Goal: Information Seeking & Learning: Learn about a topic

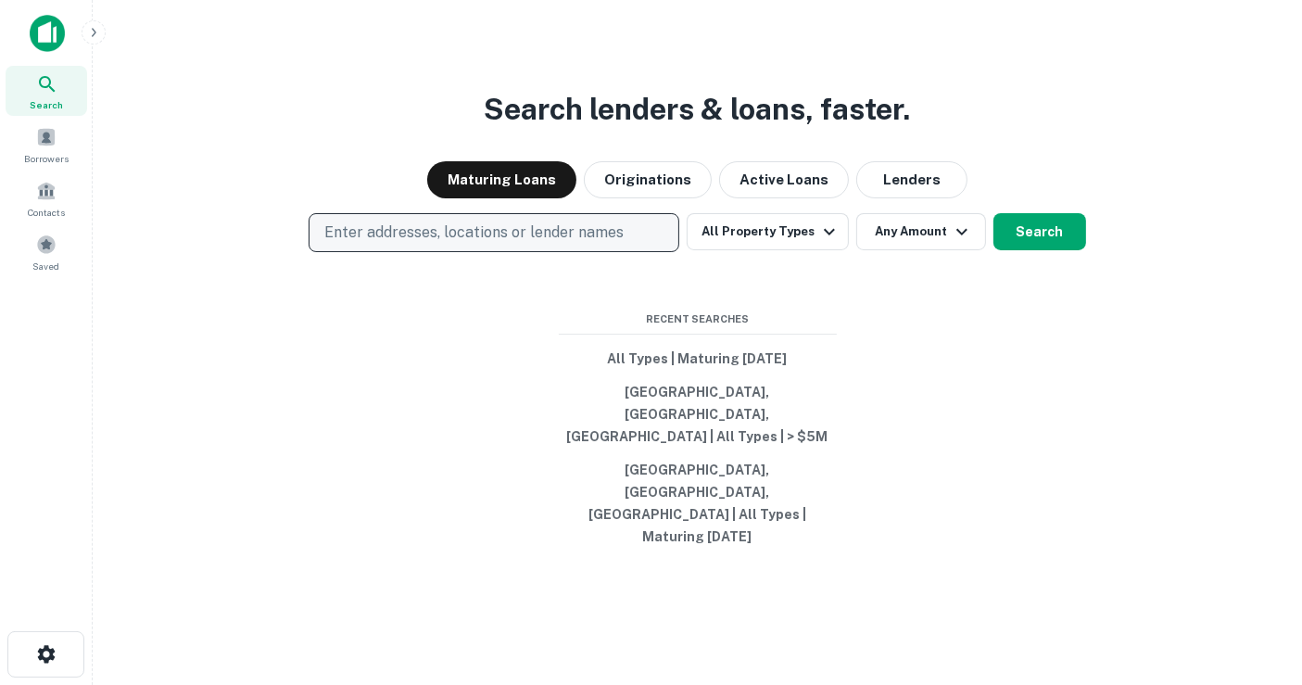
click at [463, 244] on p "Enter addresses, locations or lender names" at bounding box center [473, 232] width 299 height 22
type input "**"
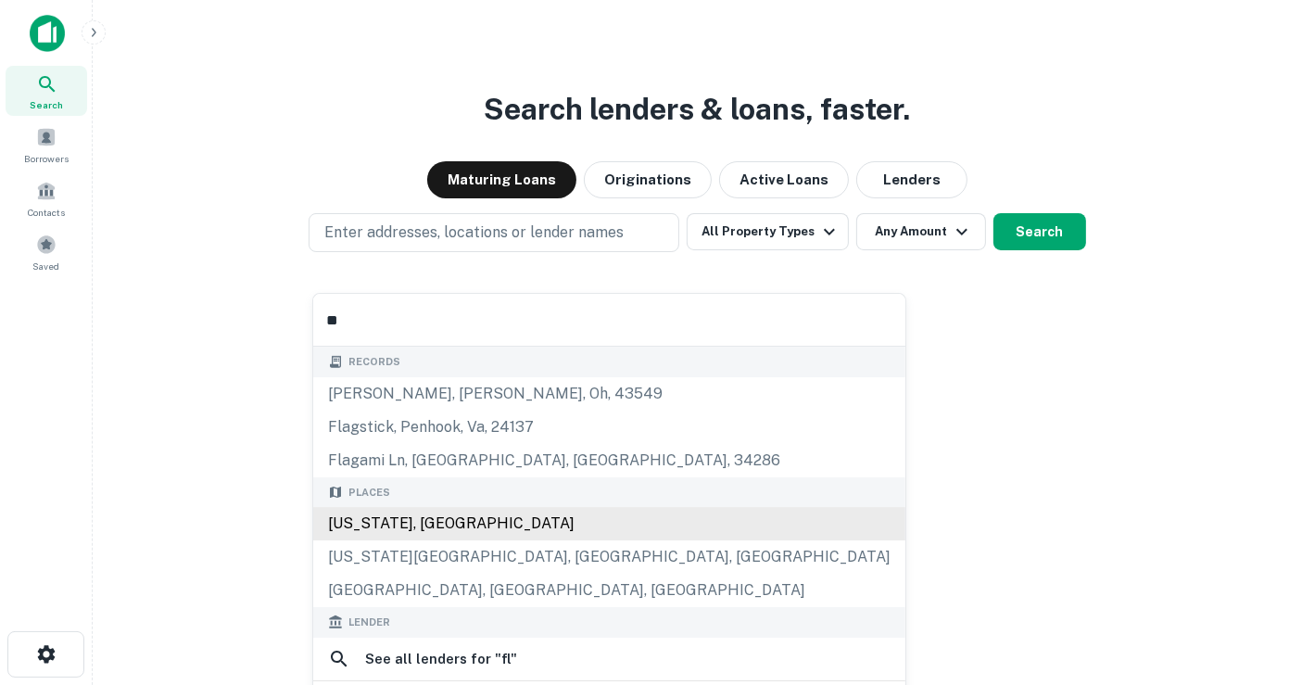
click at [510, 513] on div "[US_STATE], [GEOGRAPHIC_DATA]" at bounding box center [609, 523] width 592 height 33
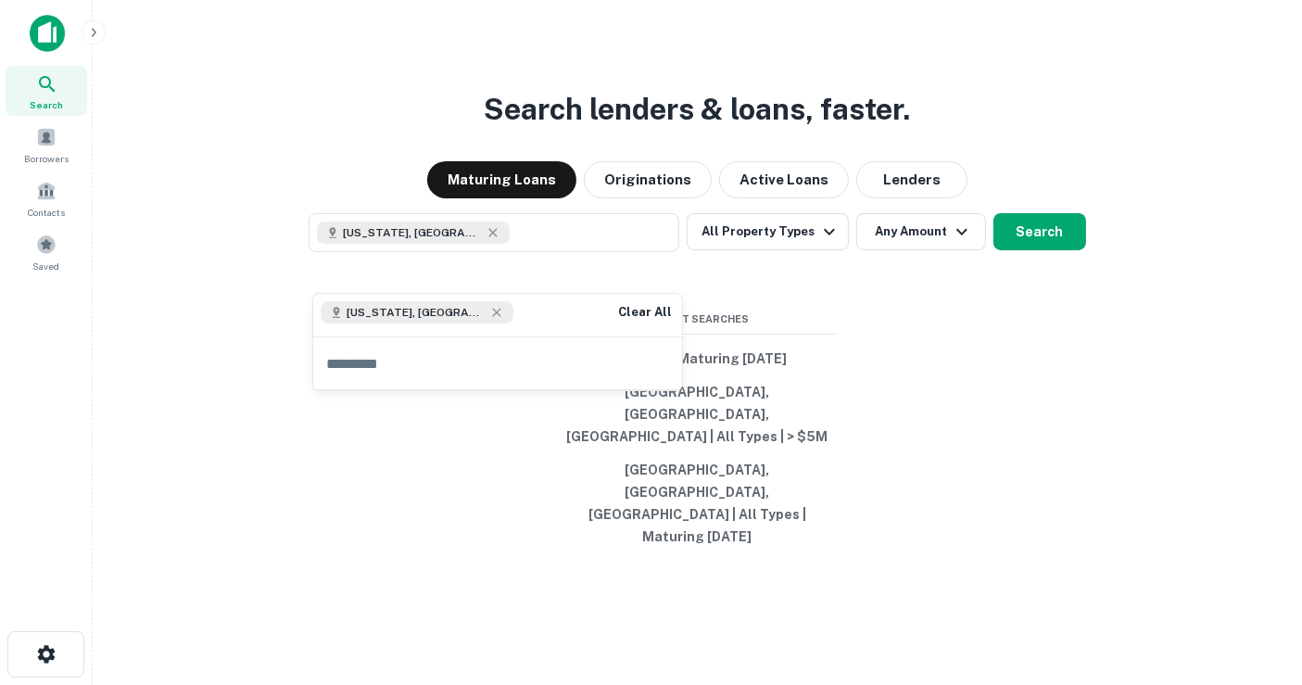
click at [900, 343] on div "Search lenders & loans, faster. Maturing Loans Originations Active Loans Lender…" at bounding box center [696, 386] width 1179 height 685
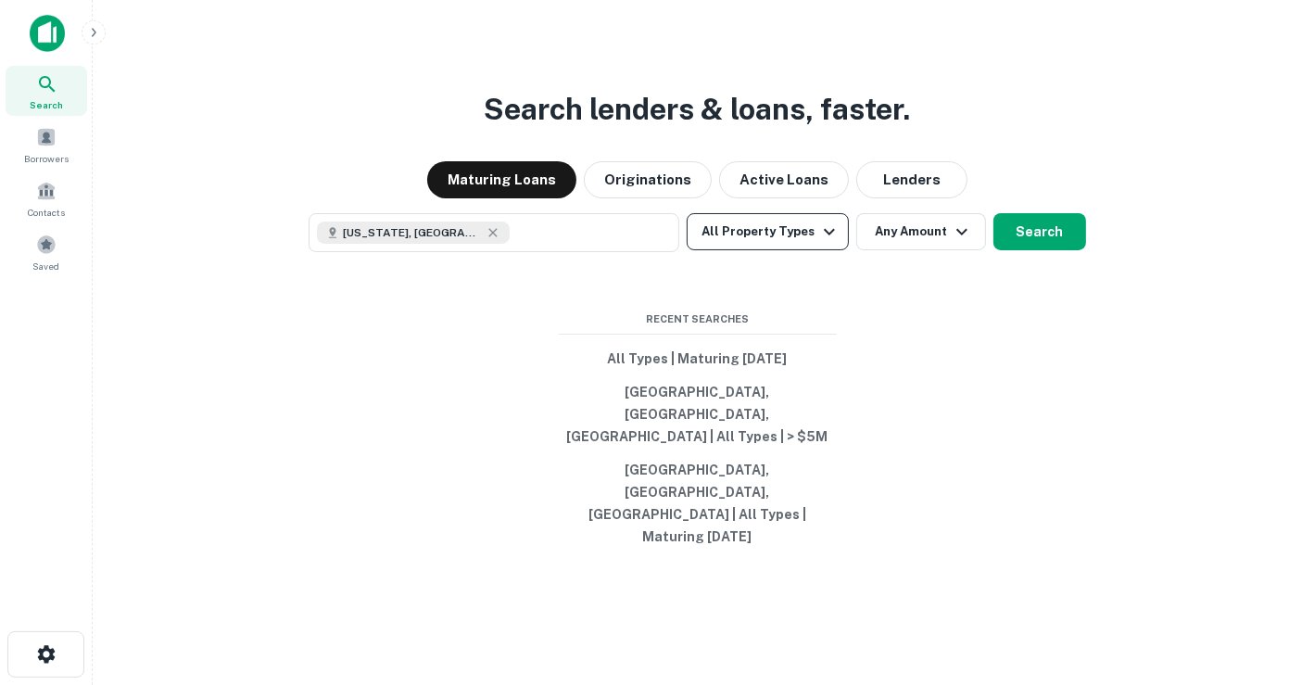
click at [828, 243] on icon "button" at bounding box center [829, 231] width 22 height 22
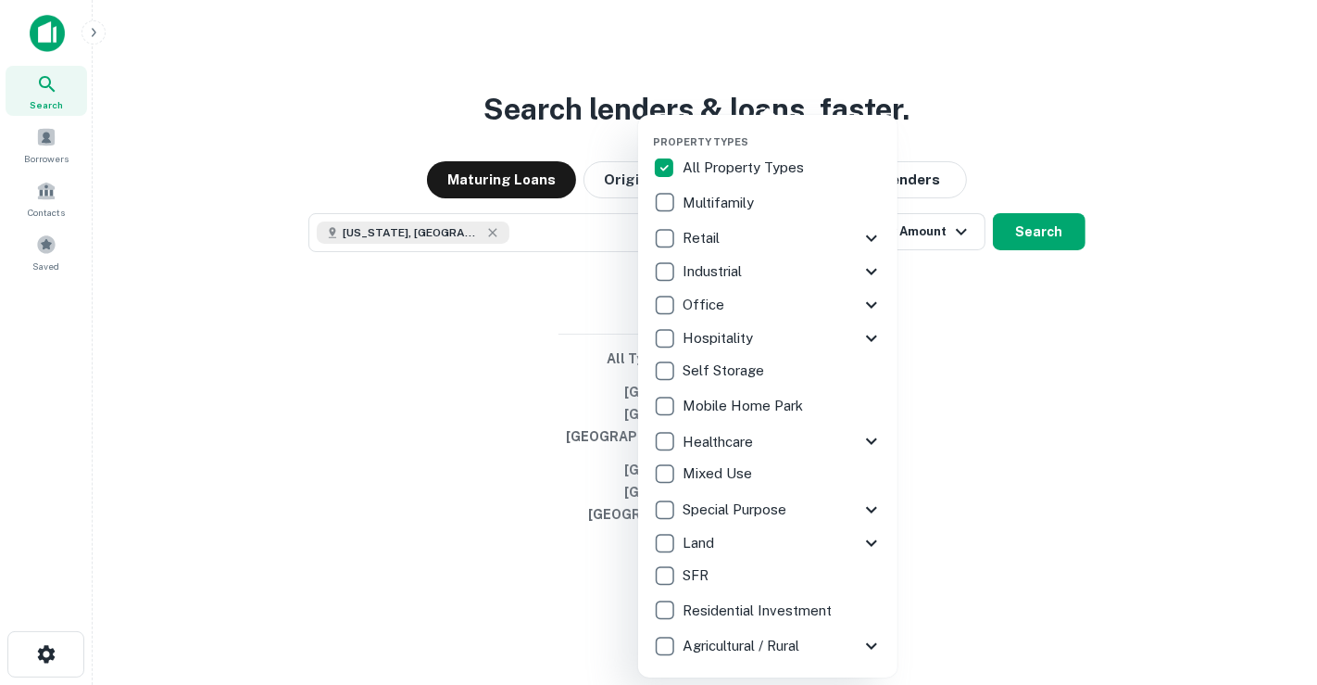
click at [1037, 315] on div at bounding box center [658, 342] width 1317 height 685
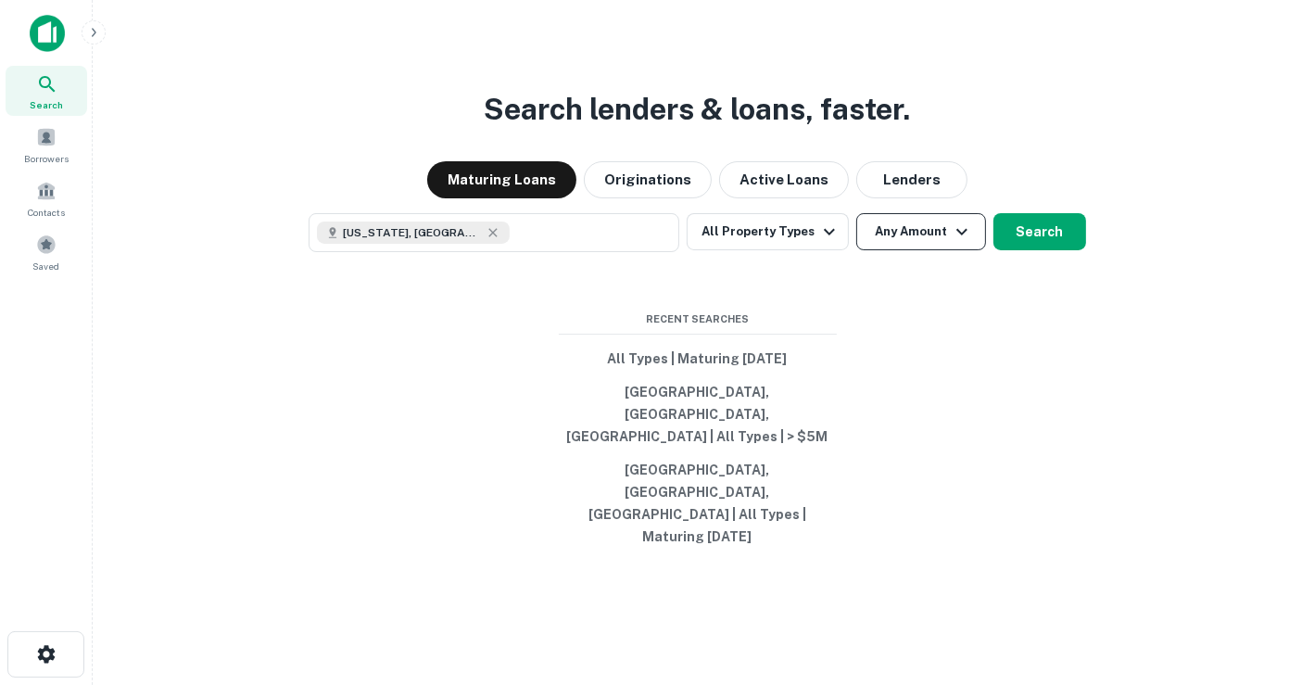
click at [910, 250] on button "Any Amount" at bounding box center [921, 231] width 130 height 37
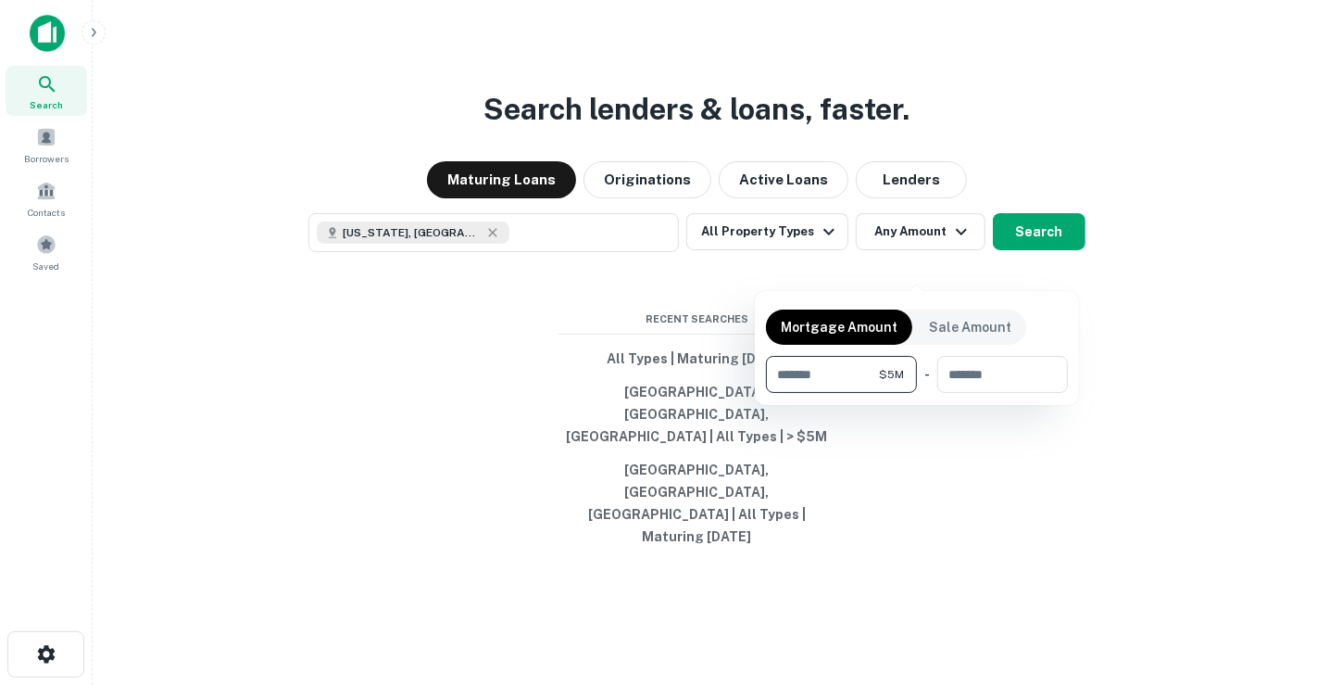
type input "*******"
click at [1039, 263] on div at bounding box center [658, 342] width 1317 height 685
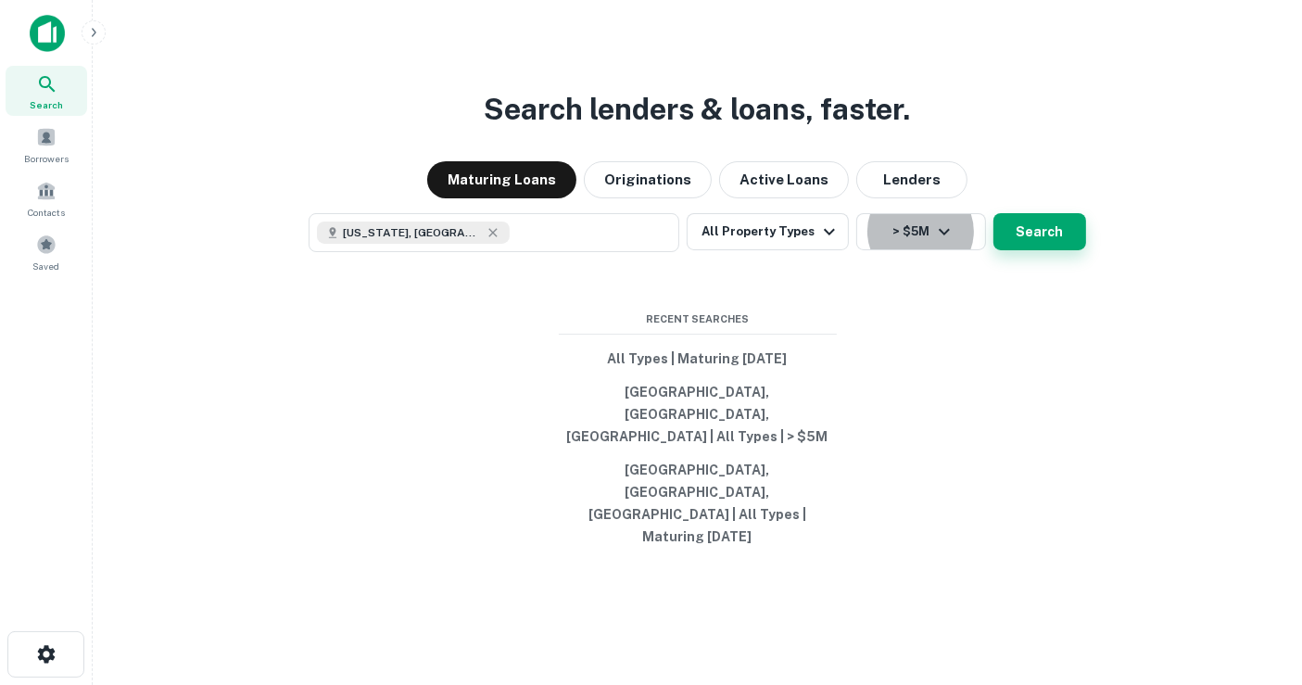
click at [1039, 250] on button "Search" at bounding box center [1039, 231] width 93 height 37
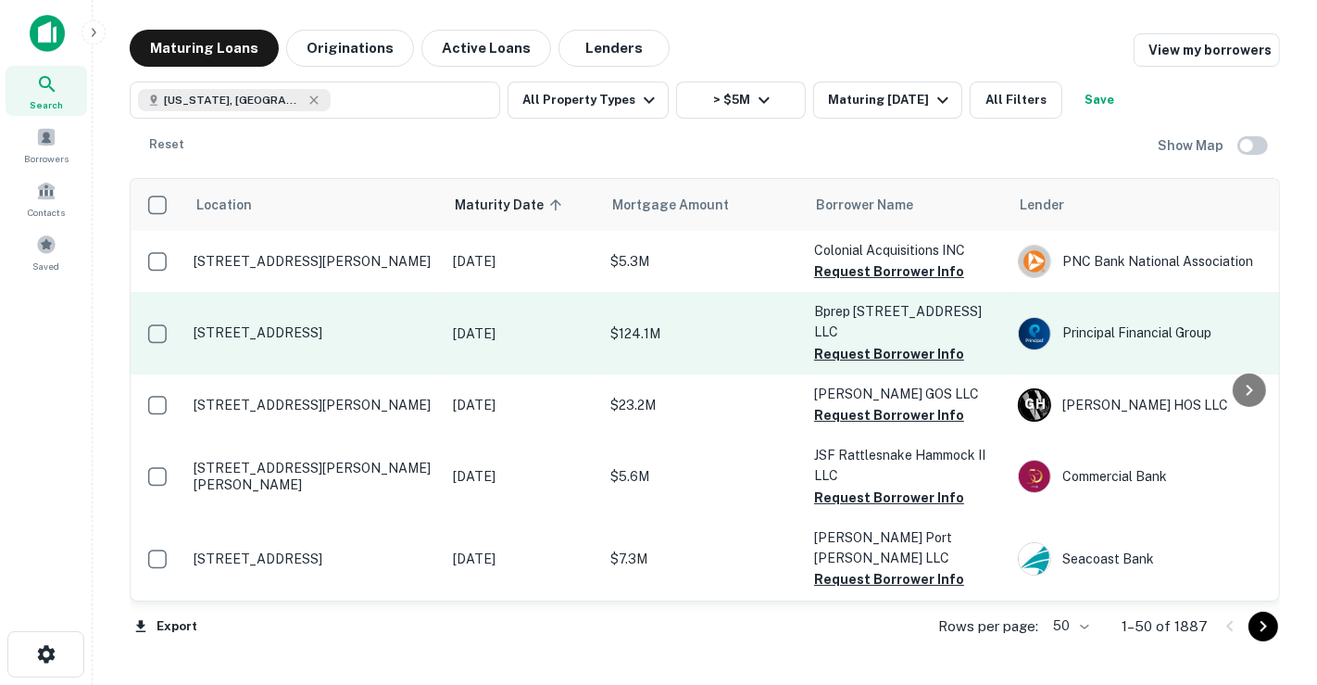
click at [418, 353] on td "[STREET_ADDRESS]" at bounding box center [313, 333] width 259 height 82
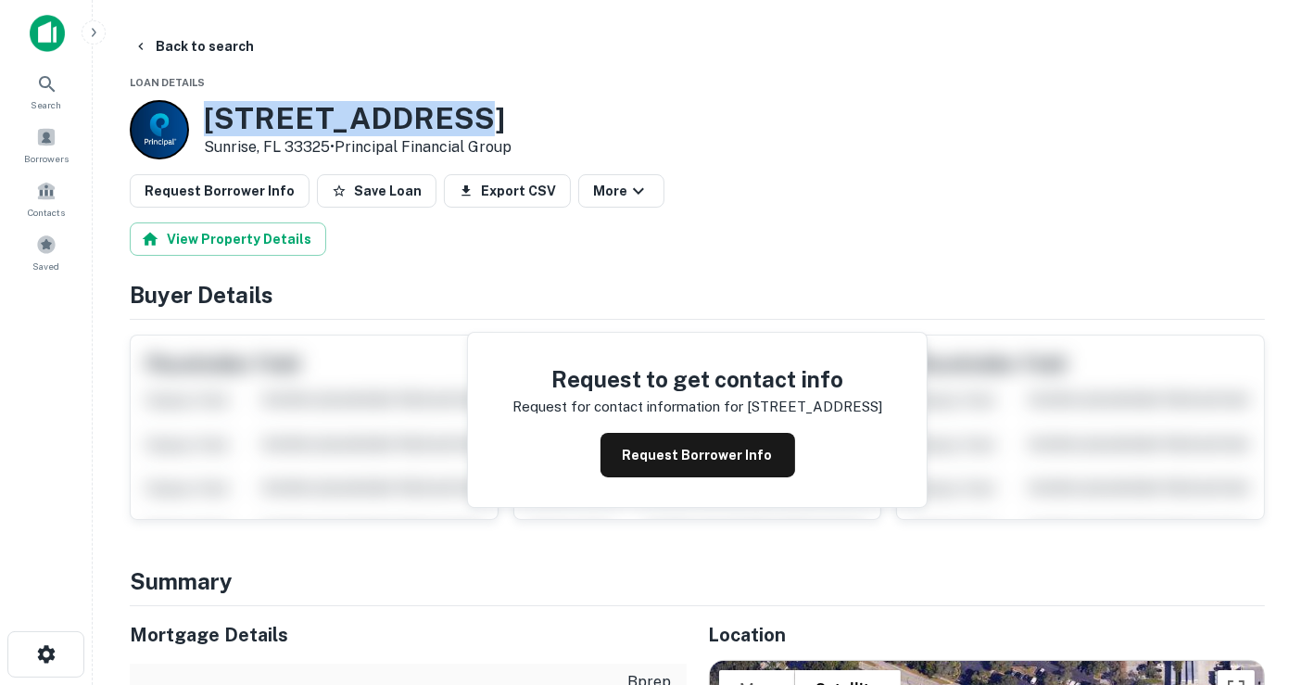
drag, startPoint x: 489, startPoint y: 120, endPoint x: 206, endPoint y: 131, distance: 283.7
click at [207, 131] on h3 "[STREET_ADDRESS]" at bounding box center [358, 118] width 308 height 35
copy h3 "[STREET_ADDRESS]"
click at [185, 45] on button "Back to search" at bounding box center [193, 46] width 135 height 33
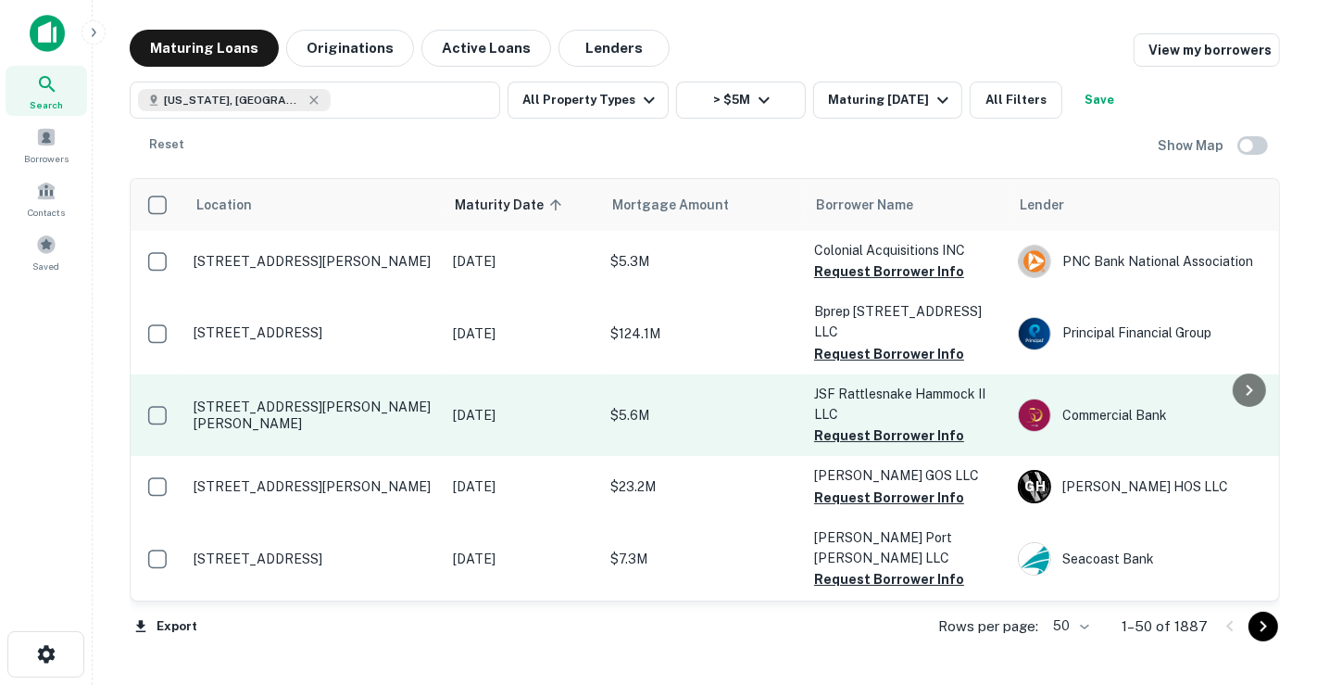
click at [424, 411] on p "[STREET_ADDRESS][PERSON_NAME][PERSON_NAME]" at bounding box center [314, 414] width 241 height 33
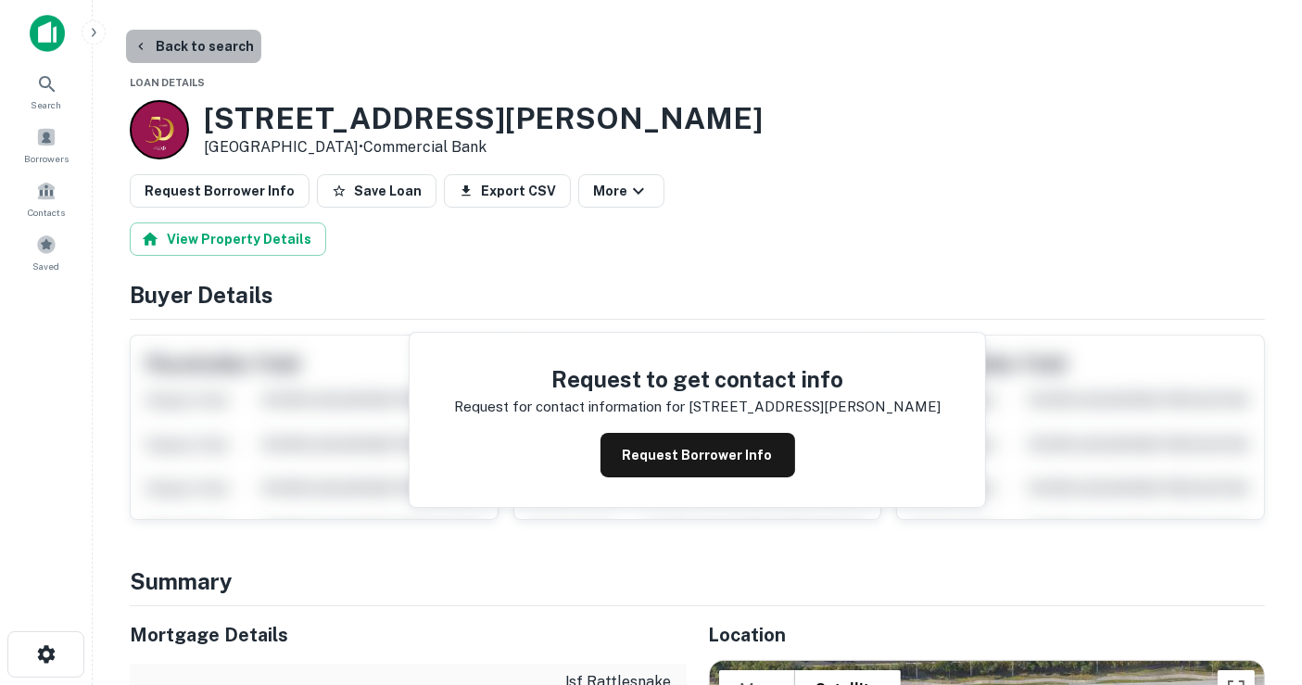
click at [206, 48] on button "Back to search" at bounding box center [193, 46] width 135 height 33
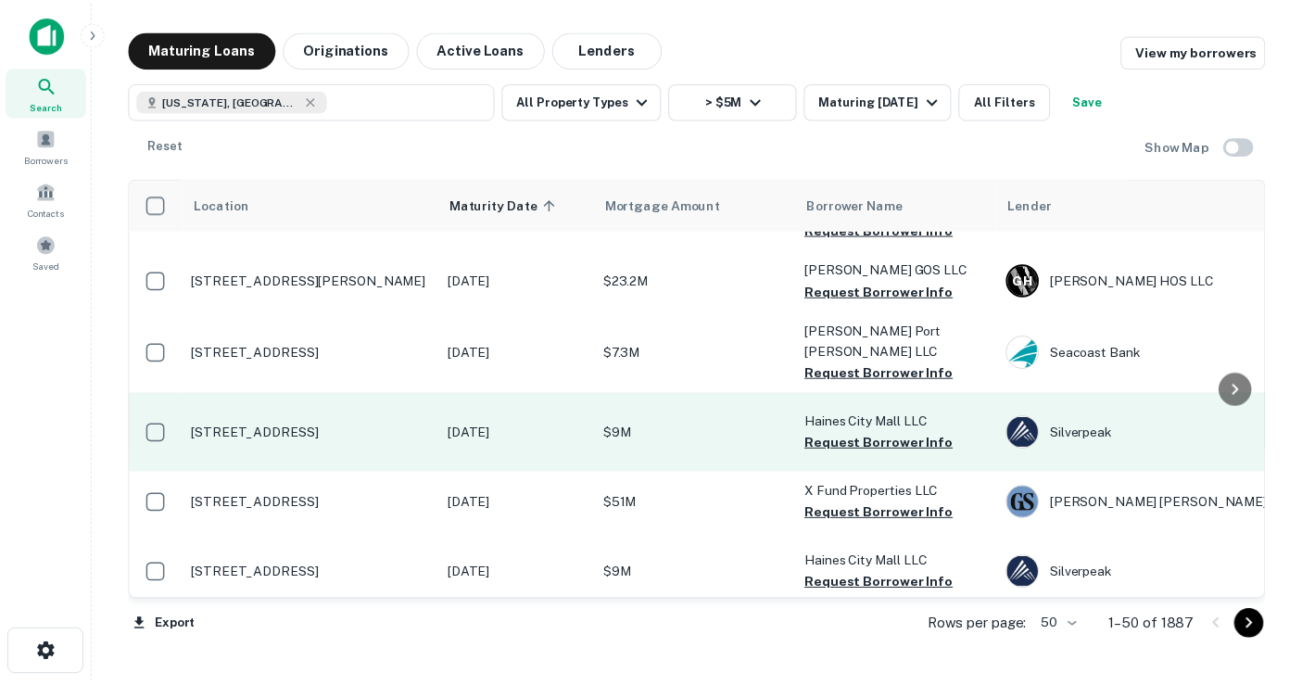
scroll to position [206, 0]
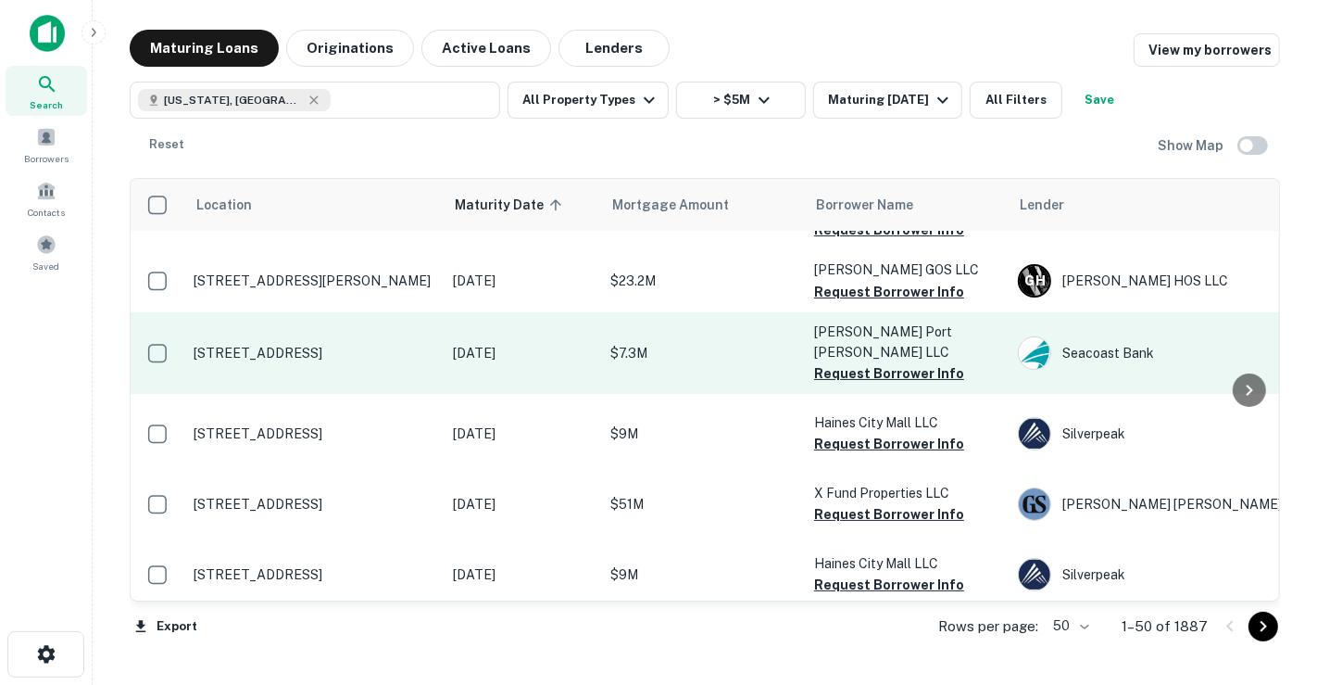
click at [760, 358] on p "$7.3M" at bounding box center [703, 353] width 185 height 20
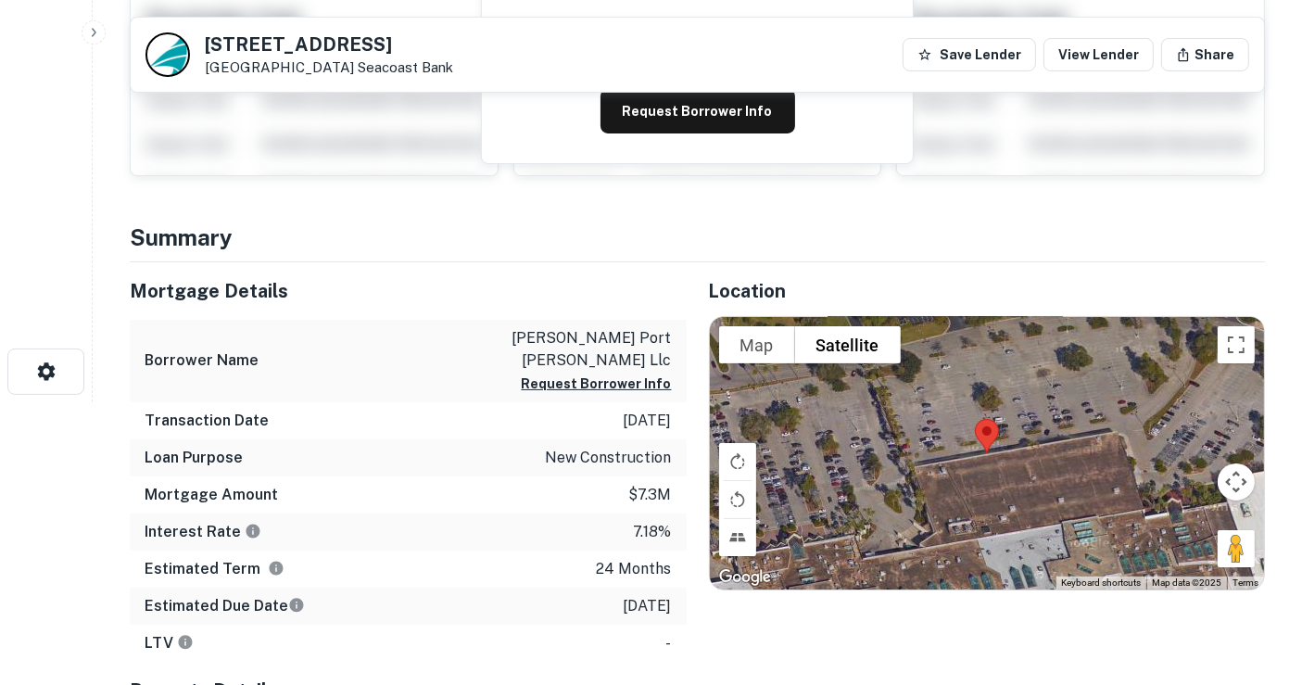
scroll to position [308, 0]
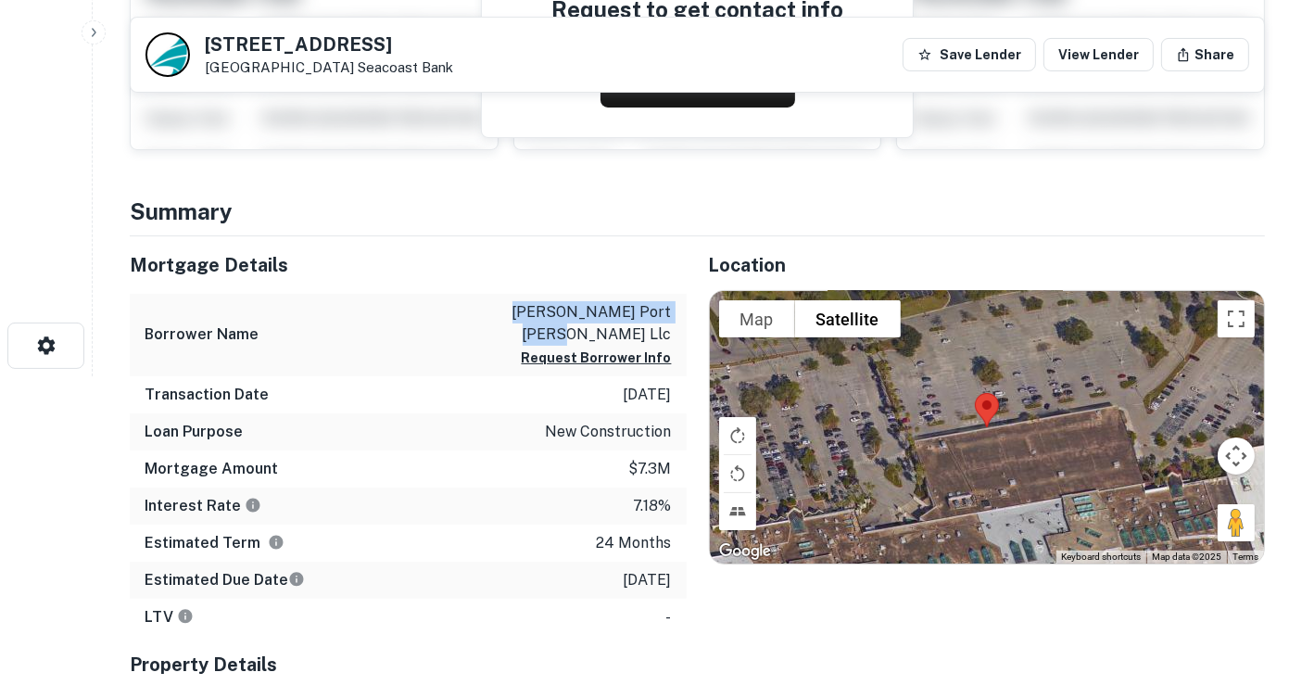
drag, startPoint x: 667, startPoint y: 312, endPoint x: 479, endPoint y: 309, distance: 188.1
click at [479, 309] on div "Borrower Name [PERSON_NAME] port [PERSON_NAME] llc Request Borrower Info" at bounding box center [408, 335] width 557 height 82
copy p "[PERSON_NAME] port [PERSON_NAME] llc"
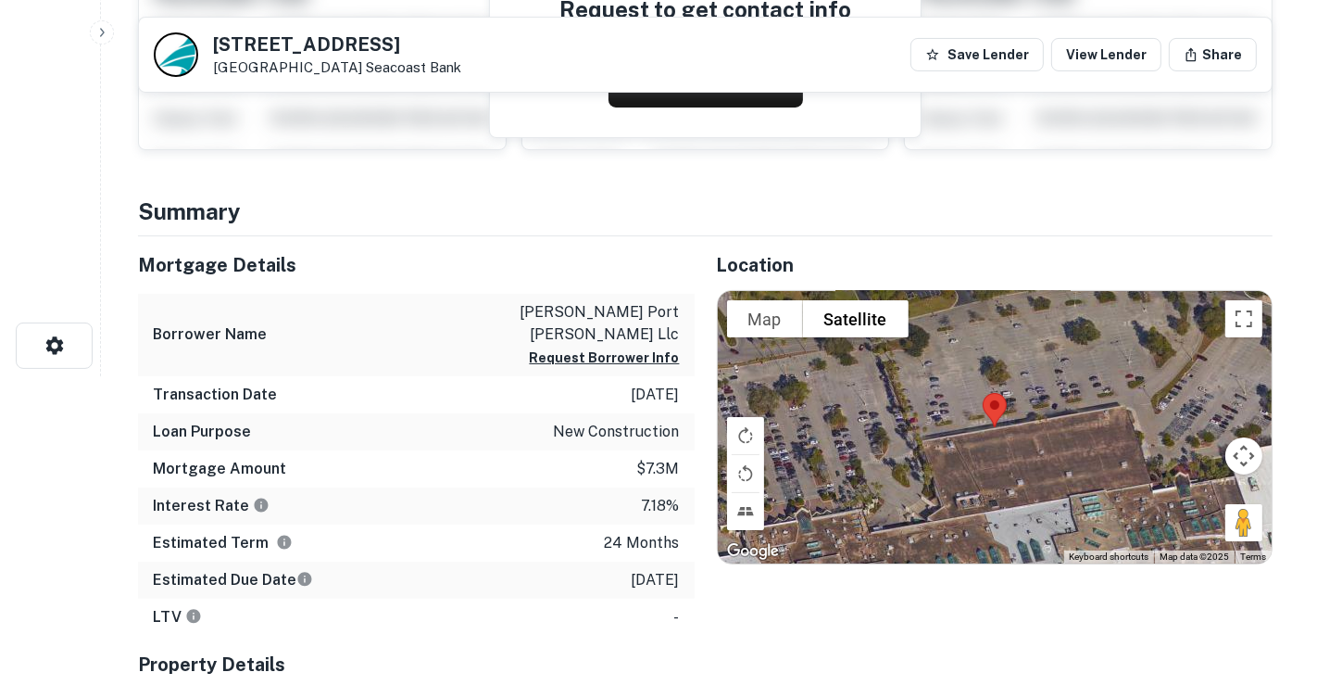
scroll to position [0, 0]
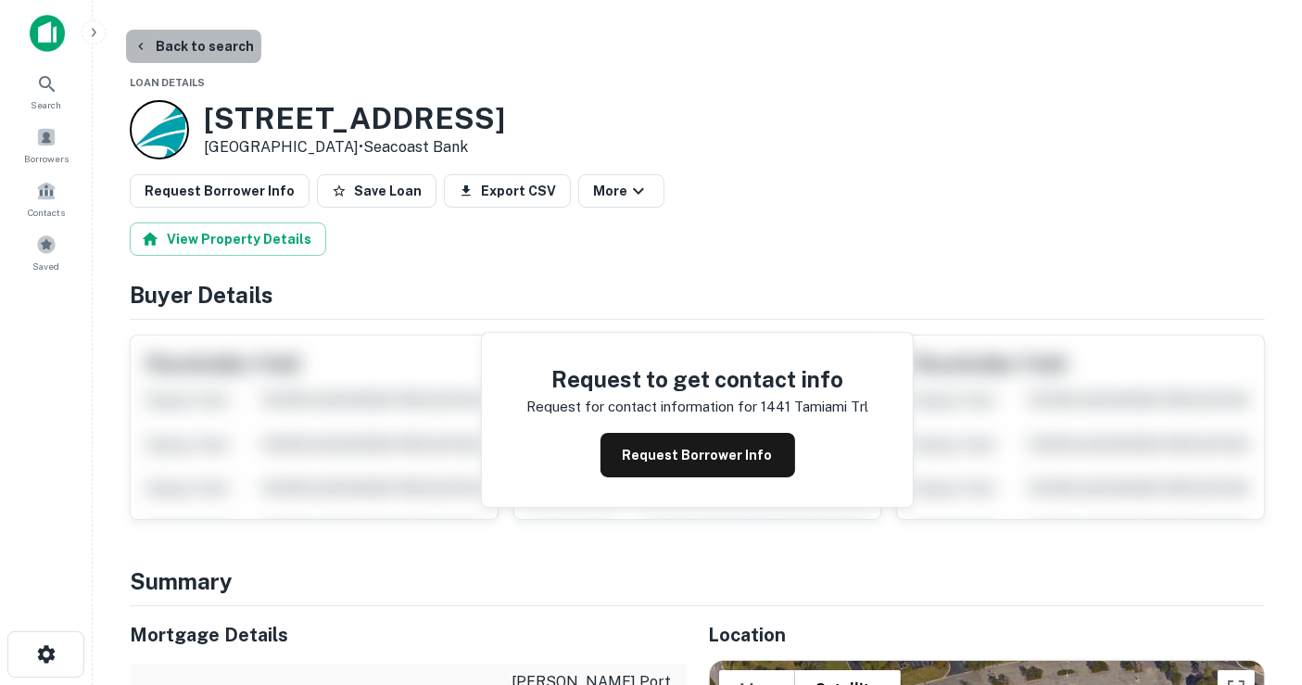
click at [200, 51] on button "Back to search" at bounding box center [193, 46] width 135 height 33
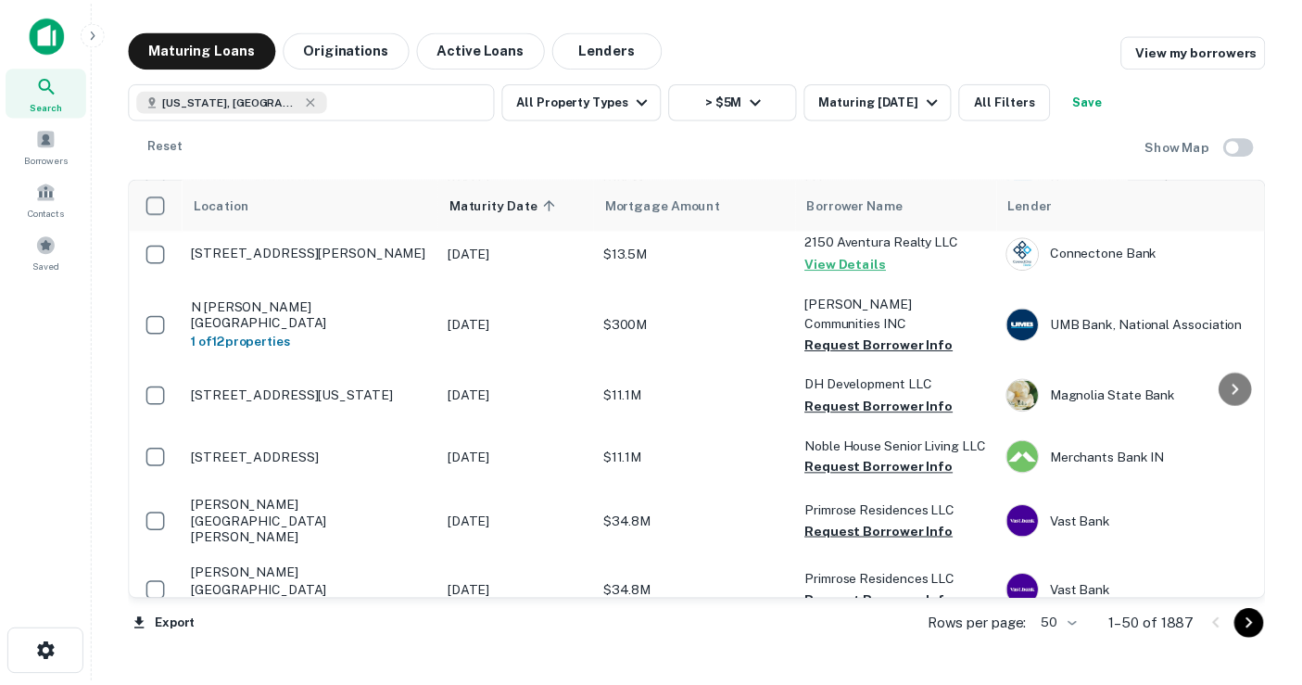
scroll to position [926, 0]
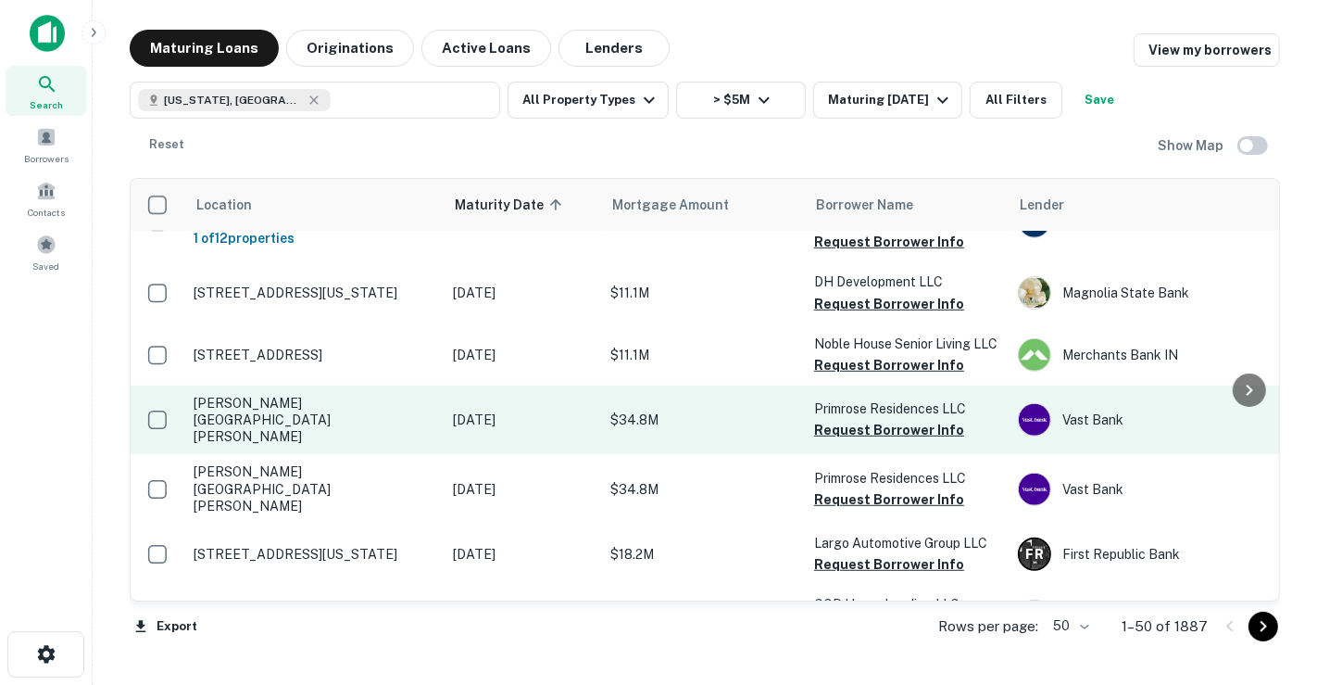
click at [431, 446] on p "[PERSON_NAME][GEOGRAPHIC_DATA][PERSON_NAME]" at bounding box center [314, 420] width 241 height 51
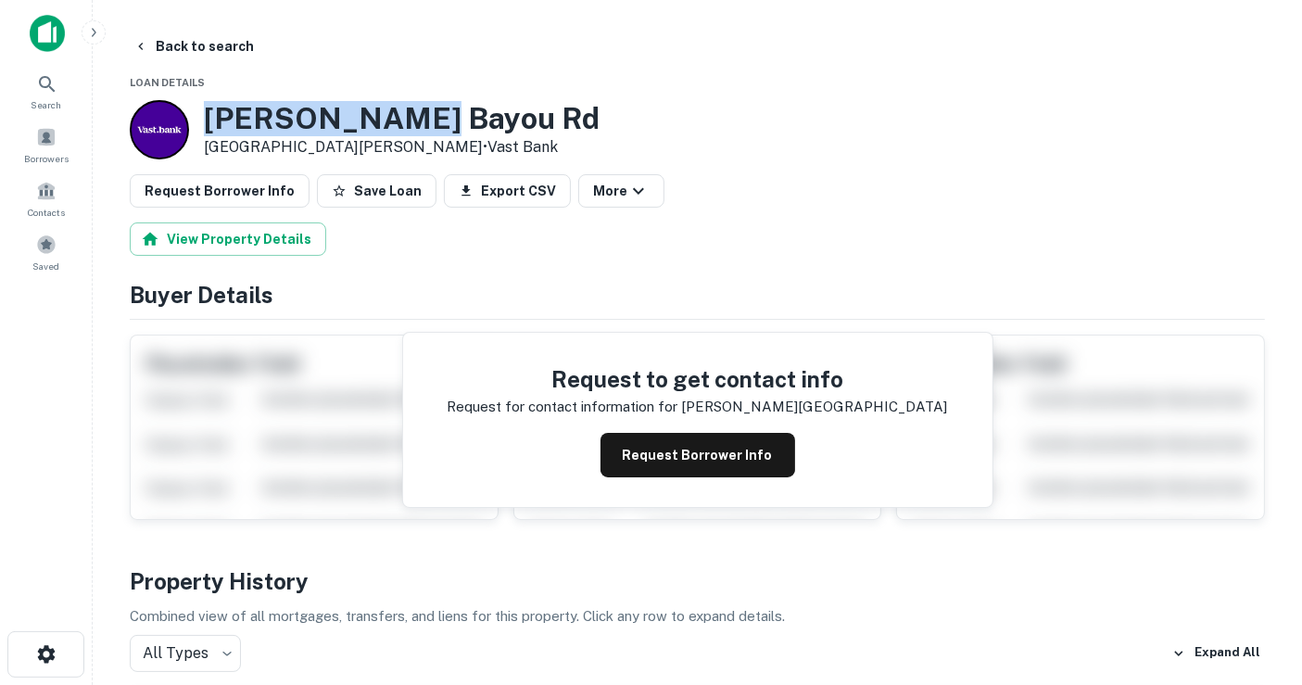
drag, startPoint x: 208, startPoint y: 118, endPoint x: 148, endPoint y: 117, distance: 60.2
click at [148, 117] on div "[PERSON_NAME][GEOGRAPHIC_DATA][PERSON_NAME] • Vast Bank" at bounding box center [365, 129] width 470 height 59
copy div "[PERSON_NAME] Bayou Rd"
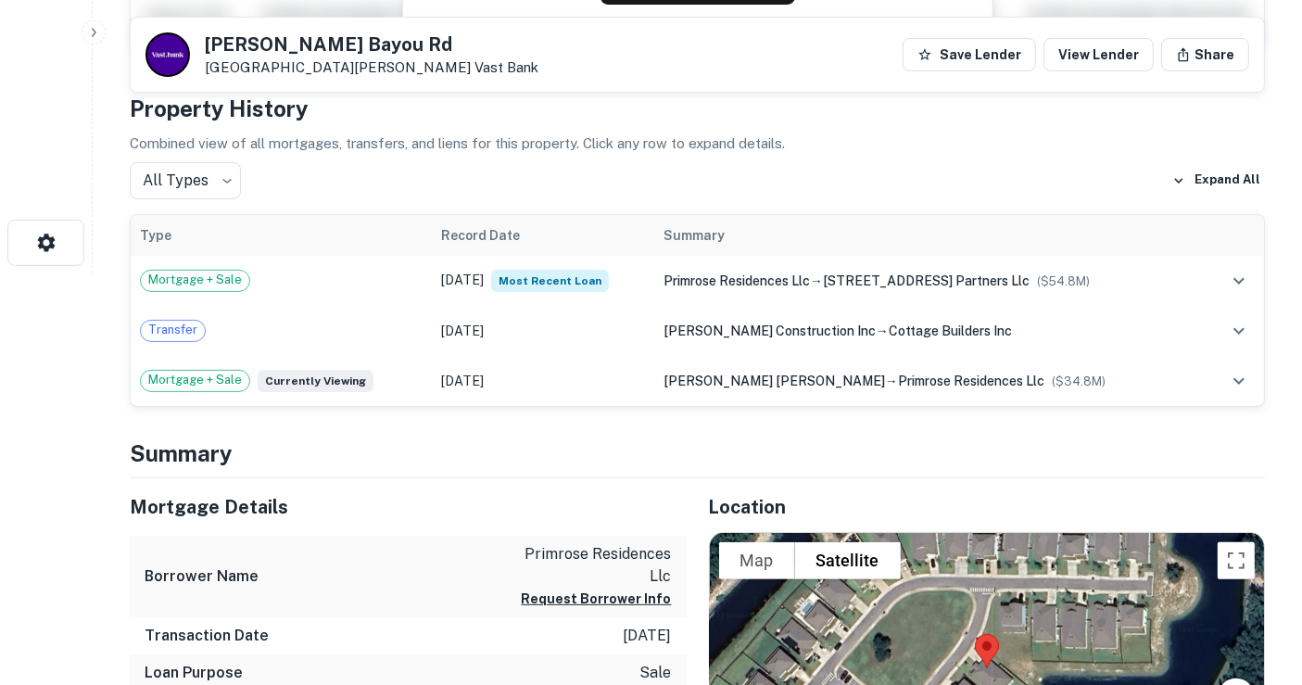
scroll to position [514, 0]
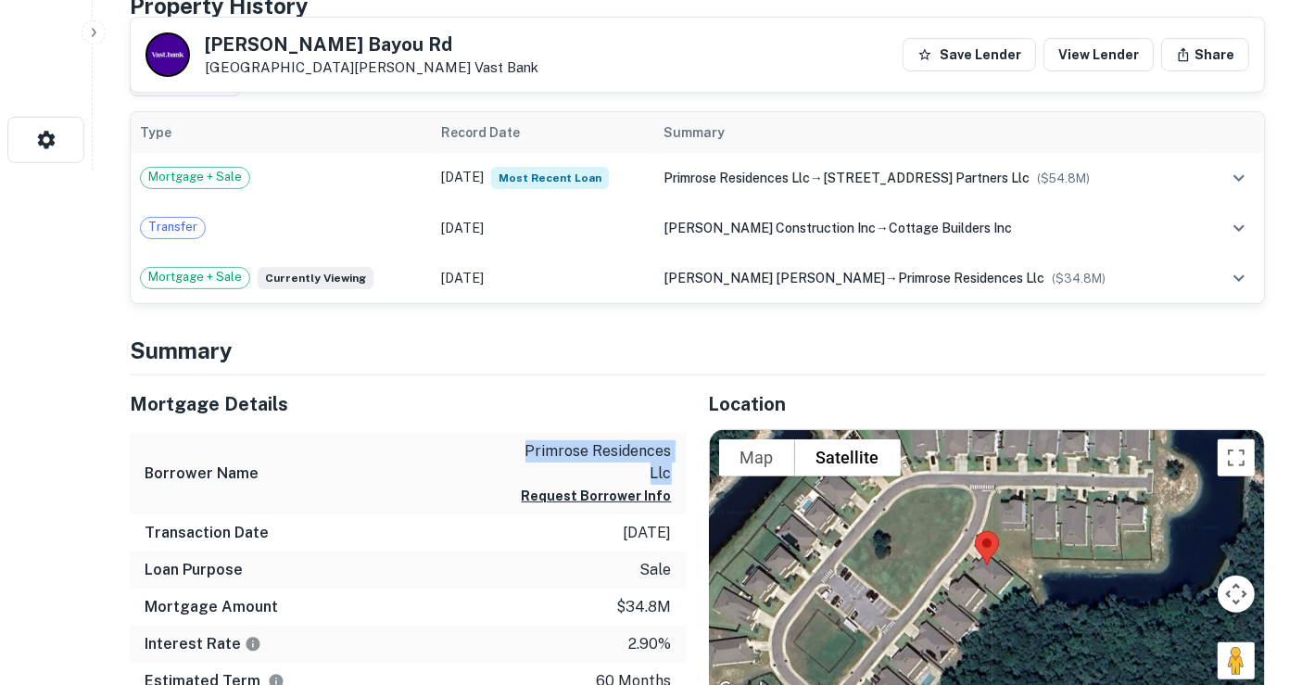
drag, startPoint x: 674, startPoint y: 467, endPoint x: 529, endPoint y: 452, distance: 145.3
click at [529, 452] on div "Borrower Name primrose residences llc Request Borrower Info" at bounding box center [408, 474] width 557 height 82
copy p "primrose residences llc"
click at [597, 383] on div "Mortgage Details" at bounding box center [408, 403] width 557 height 57
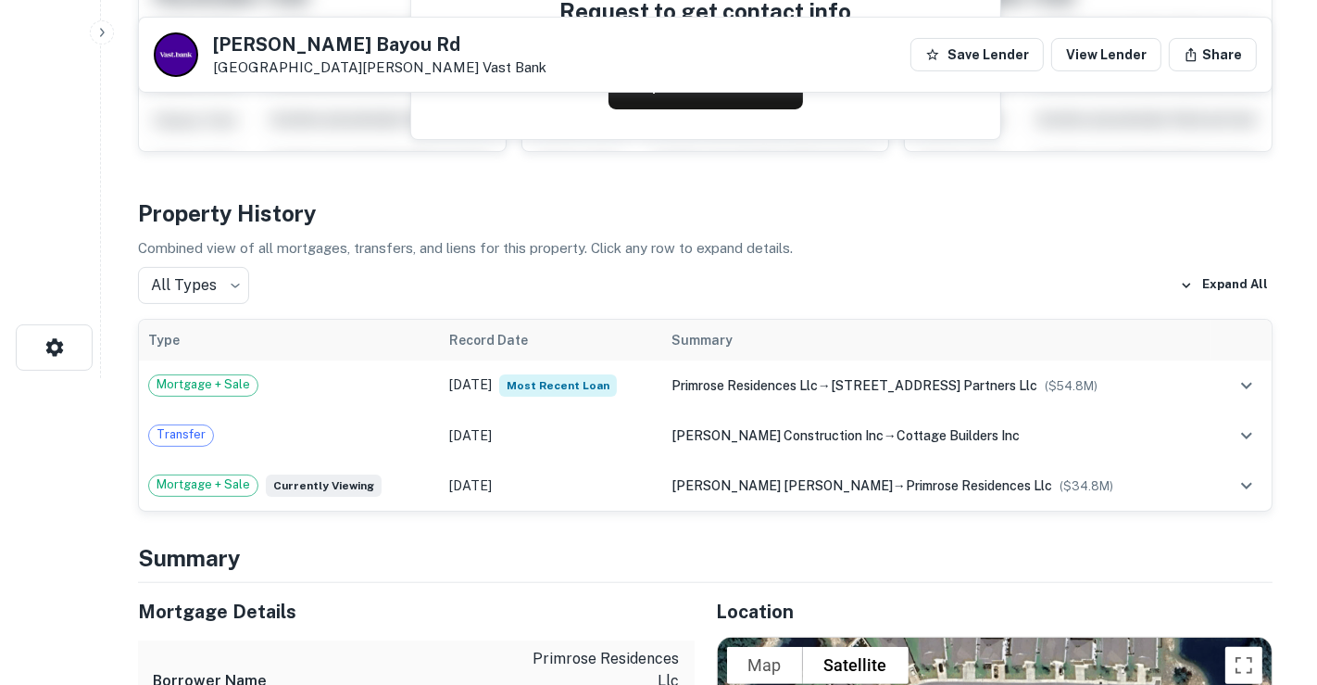
scroll to position [0, 0]
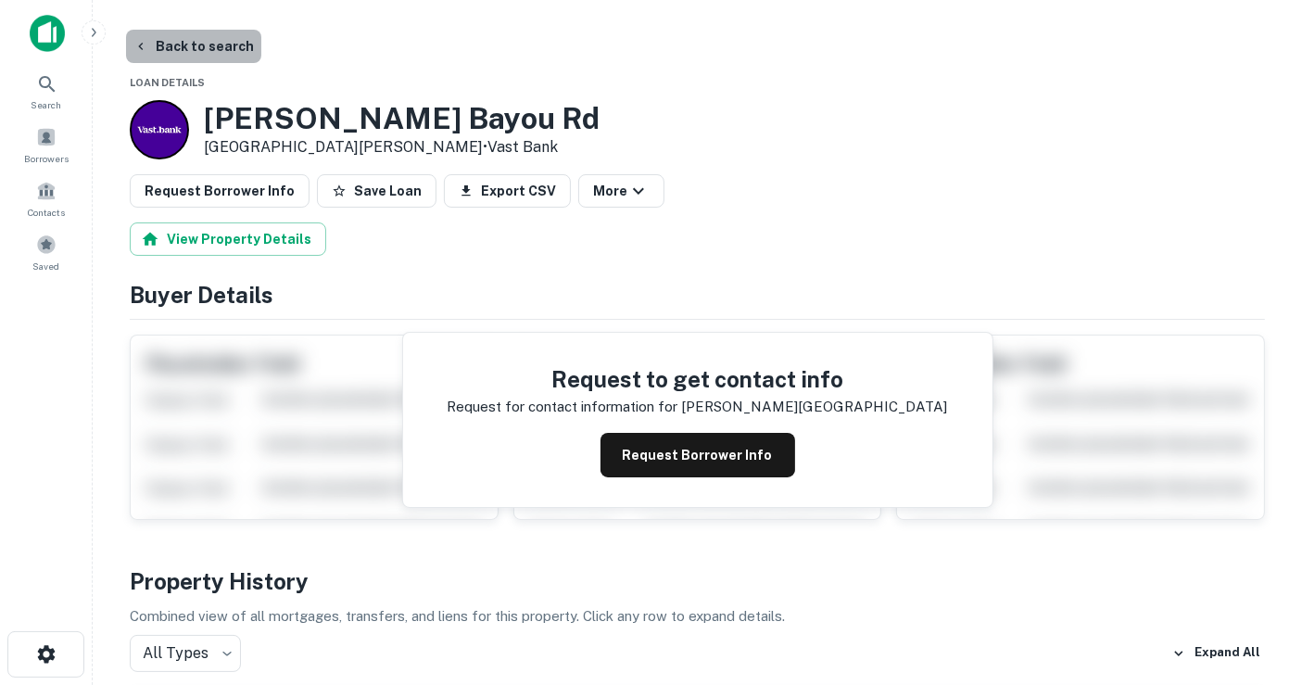
click at [233, 41] on button "Back to search" at bounding box center [193, 46] width 135 height 33
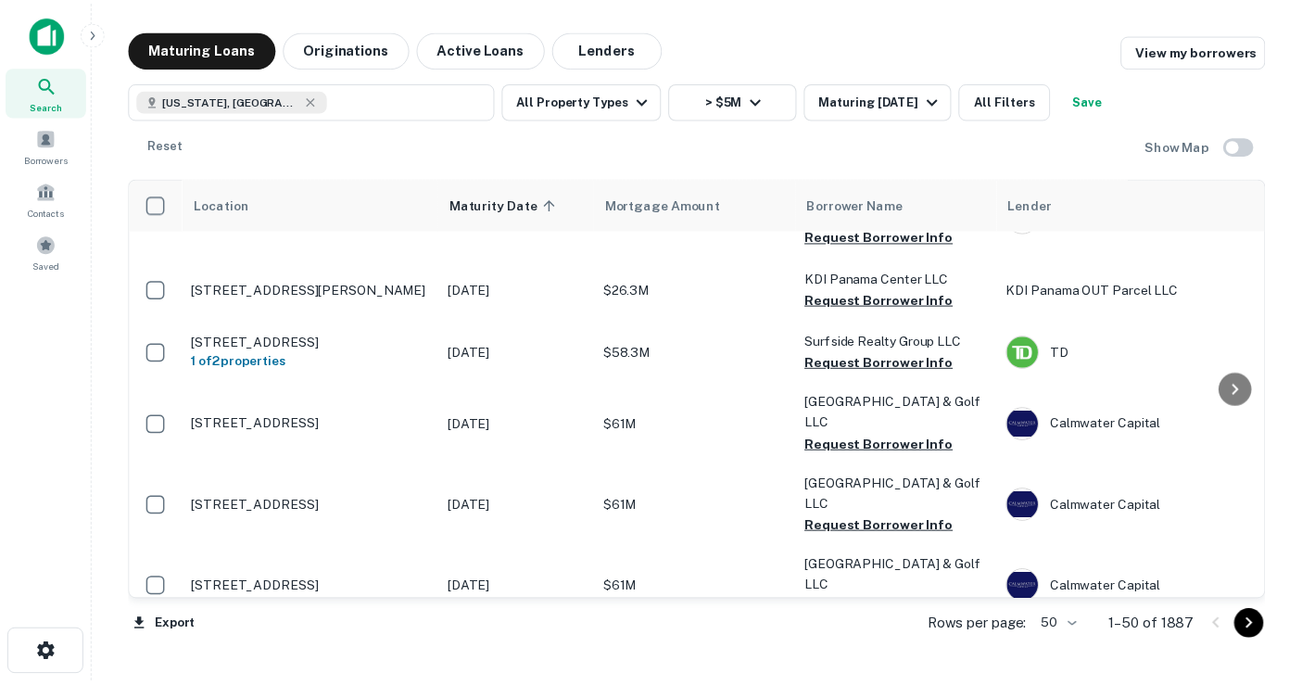
scroll to position [2470, 0]
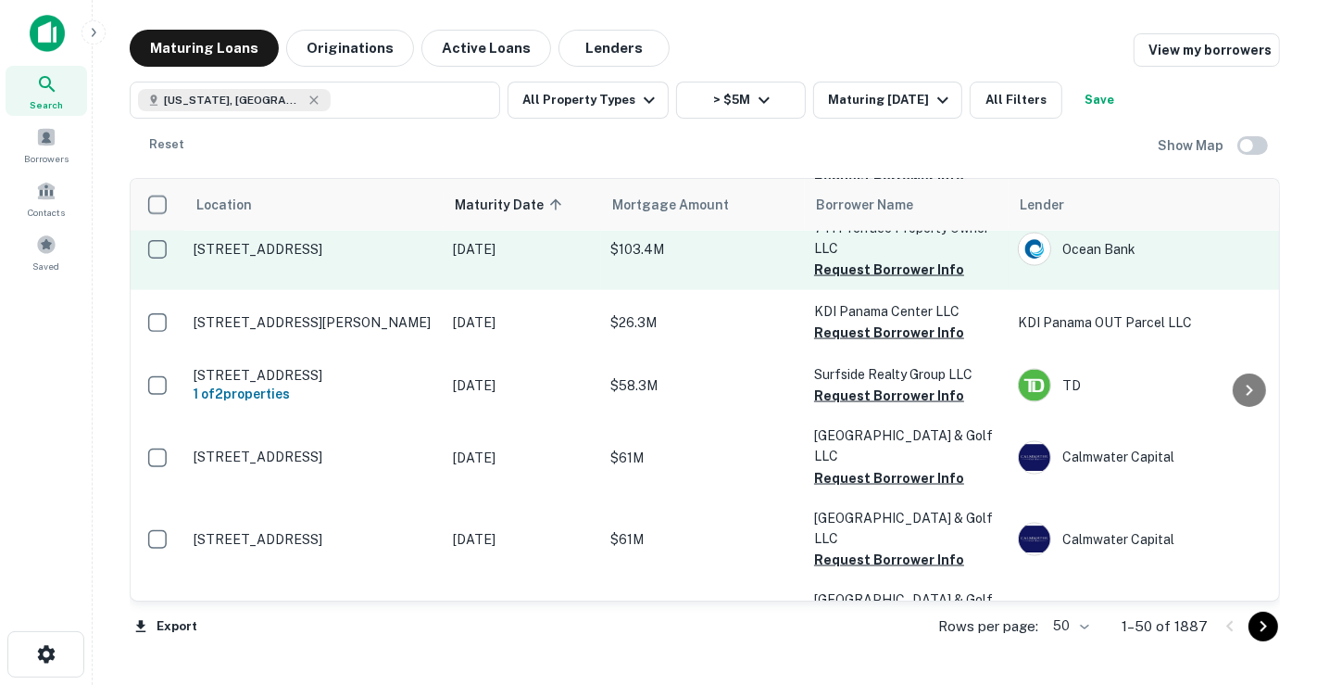
click at [572, 259] on p "[DATE]" at bounding box center [522, 249] width 139 height 20
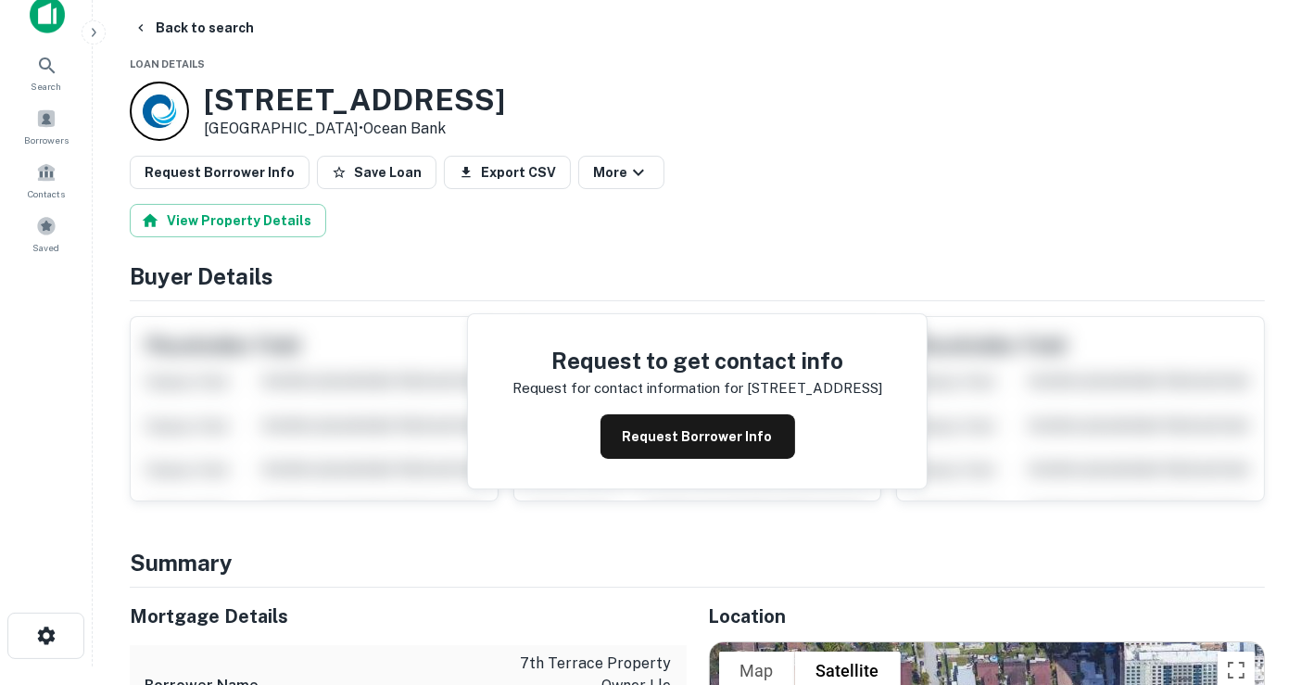
scroll to position [308, 0]
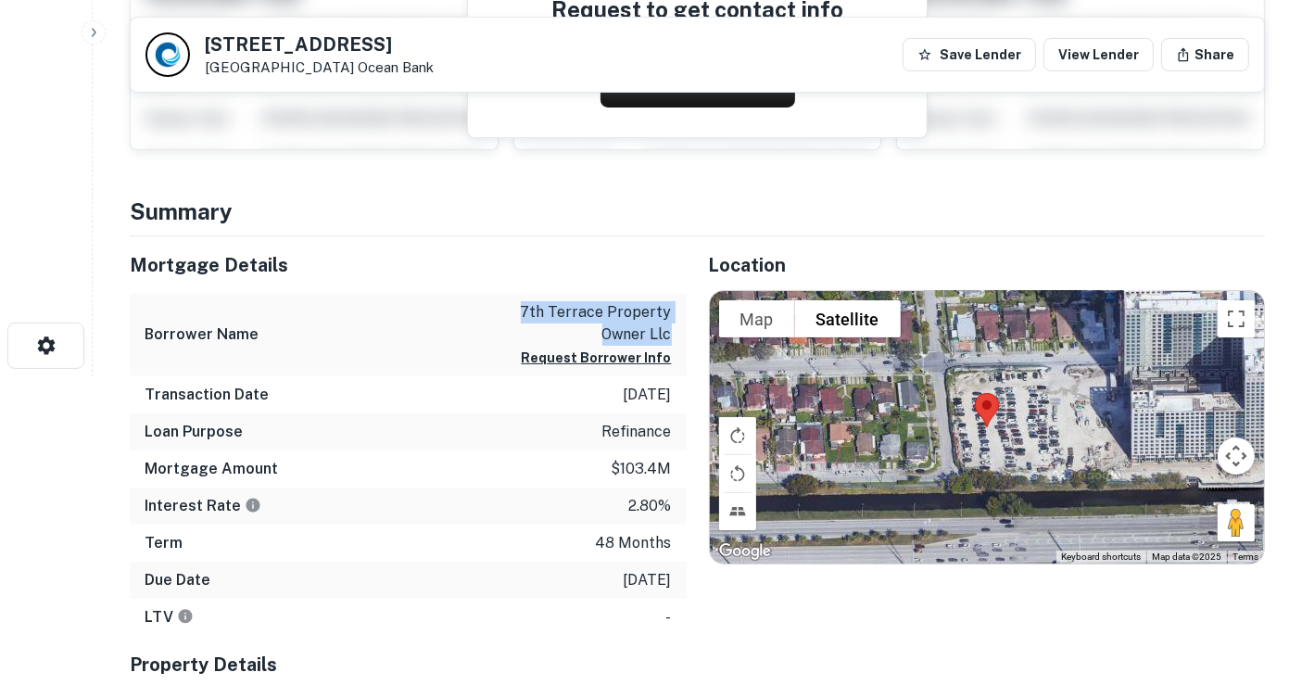
drag, startPoint x: 674, startPoint y: 330, endPoint x: 533, endPoint y: 318, distance: 142.3
click at [533, 318] on div "Borrower Name 7th terrace property owner llc Request Borrower Info" at bounding box center [408, 335] width 557 height 82
drag, startPoint x: 617, startPoint y: 300, endPoint x: 621, endPoint y: 310, distance: 10.8
click at [300, 245] on div "Mortgage Details" at bounding box center [408, 264] width 557 height 57
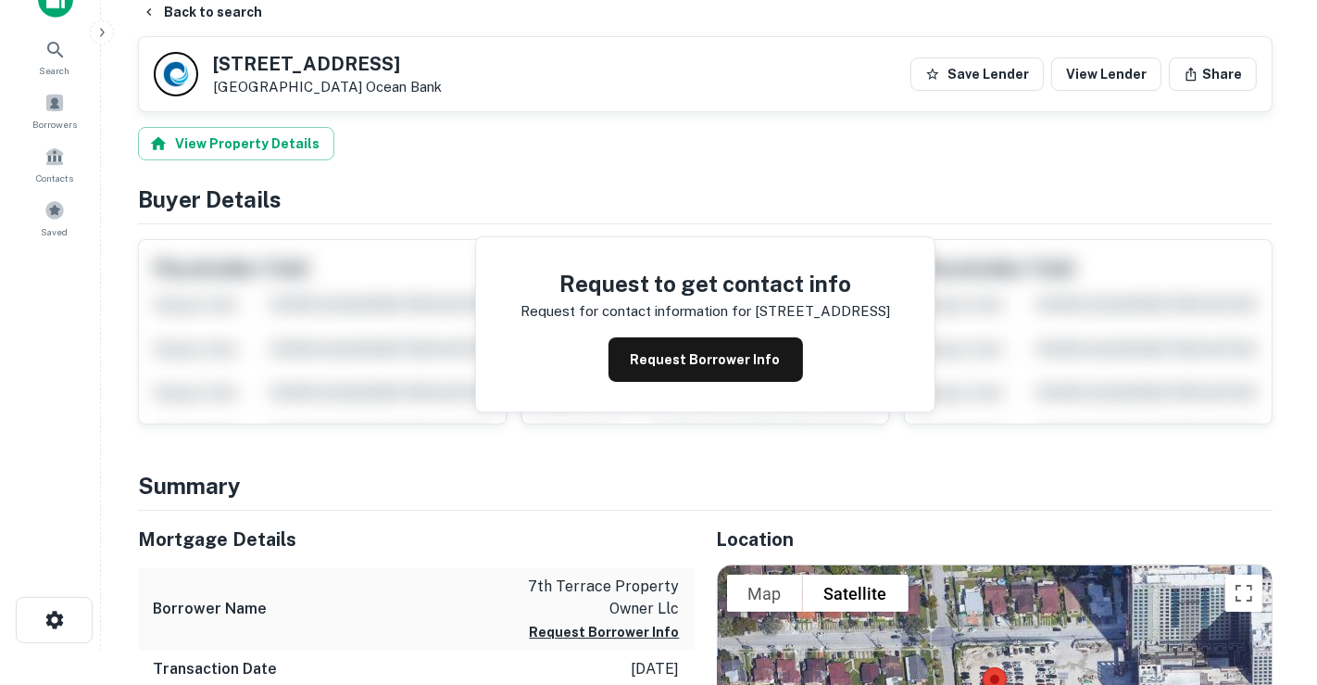
scroll to position [0, 0]
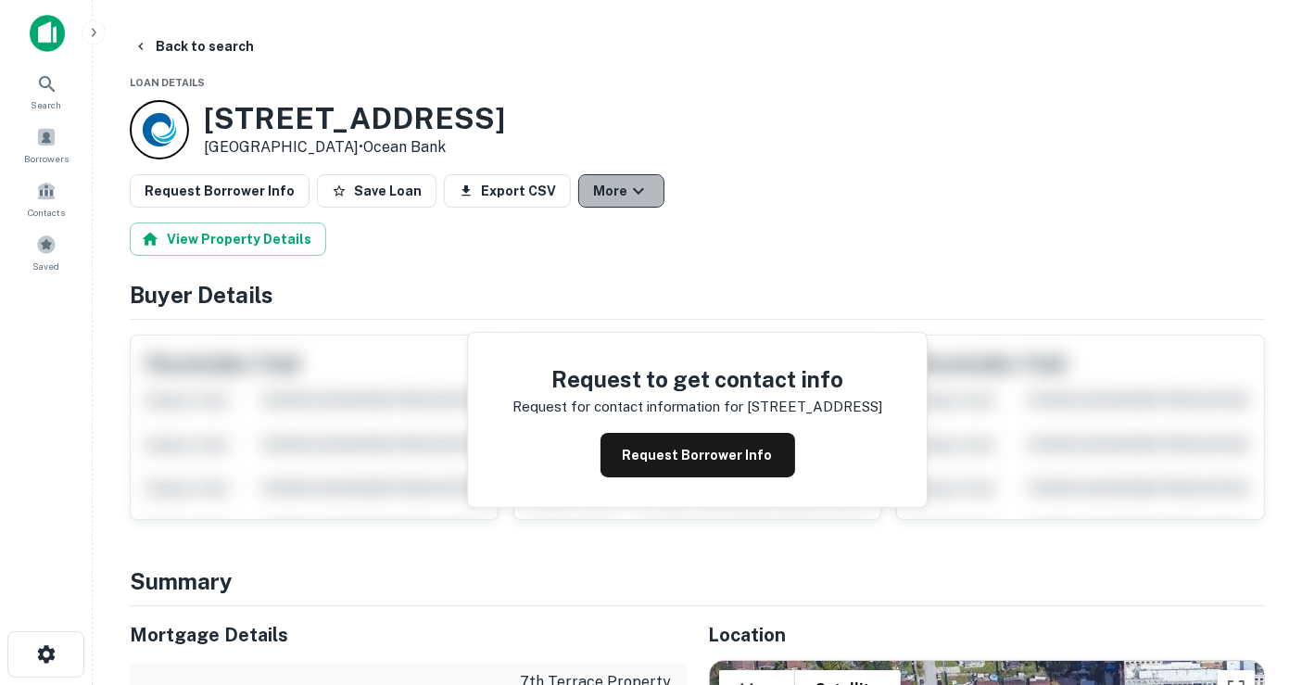
click at [627, 195] on icon "button" at bounding box center [638, 191] width 22 height 22
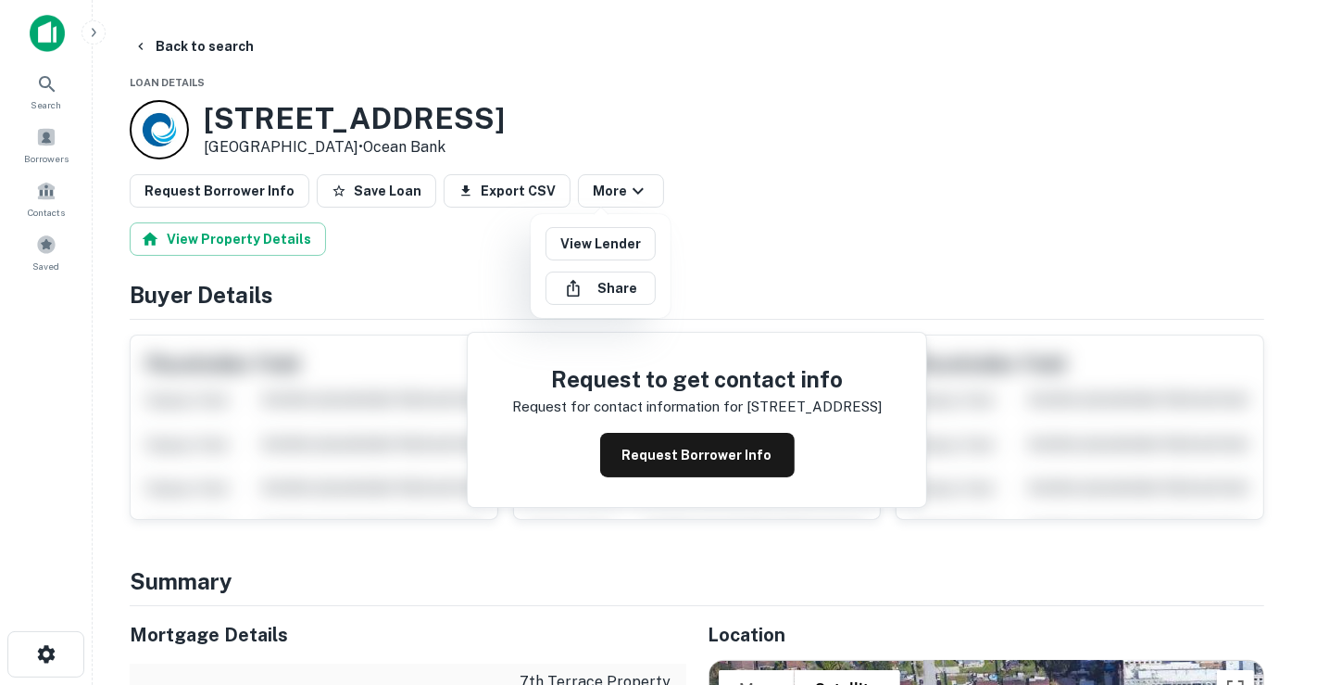
click at [749, 255] on div at bounding box center [658, 342] width 1317 height 685
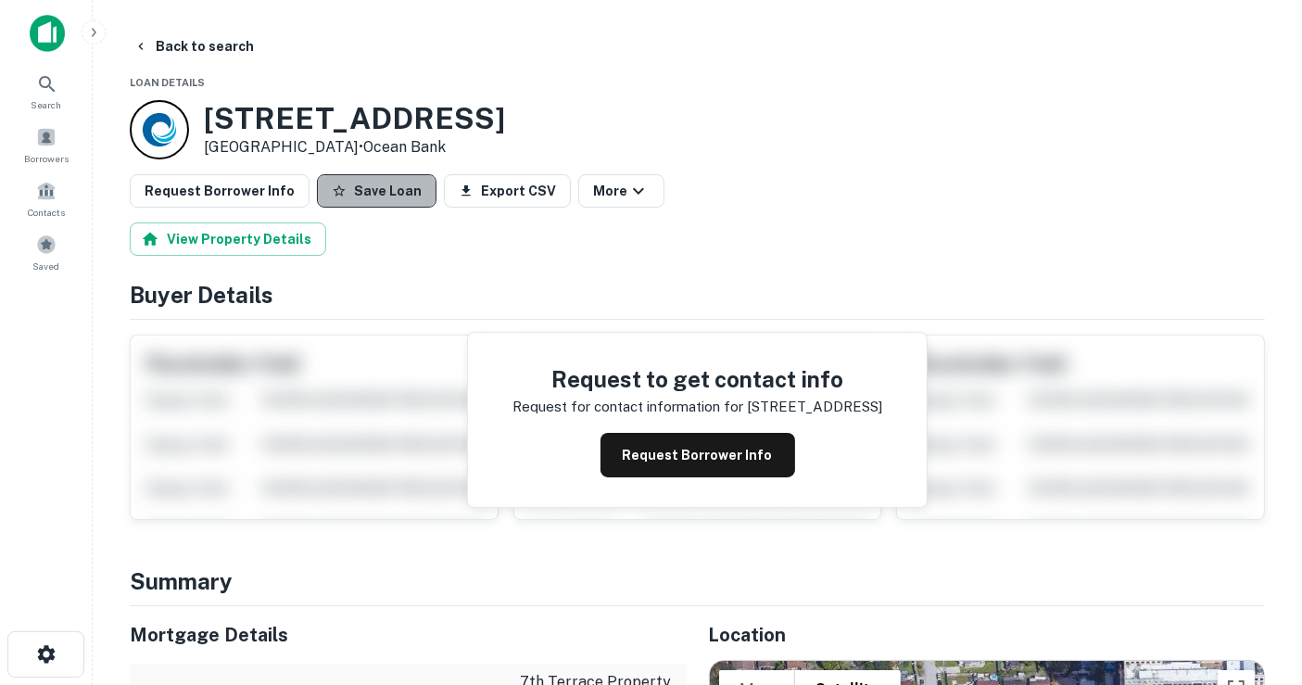
click at [372, 183] on button "Save Loan" at bounding box center [377, 190] width 120 height 33
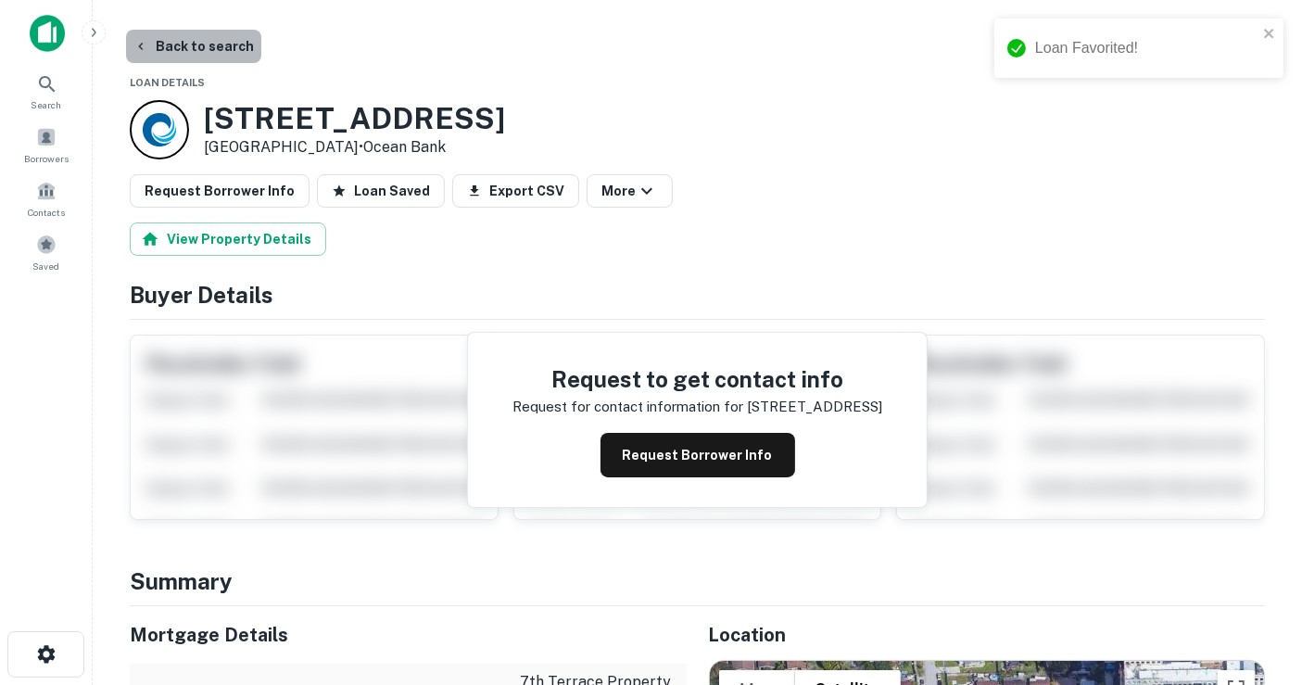
click at [208, 42] on button "Back to search" at bounding box center [193, 46] width 135 height 33
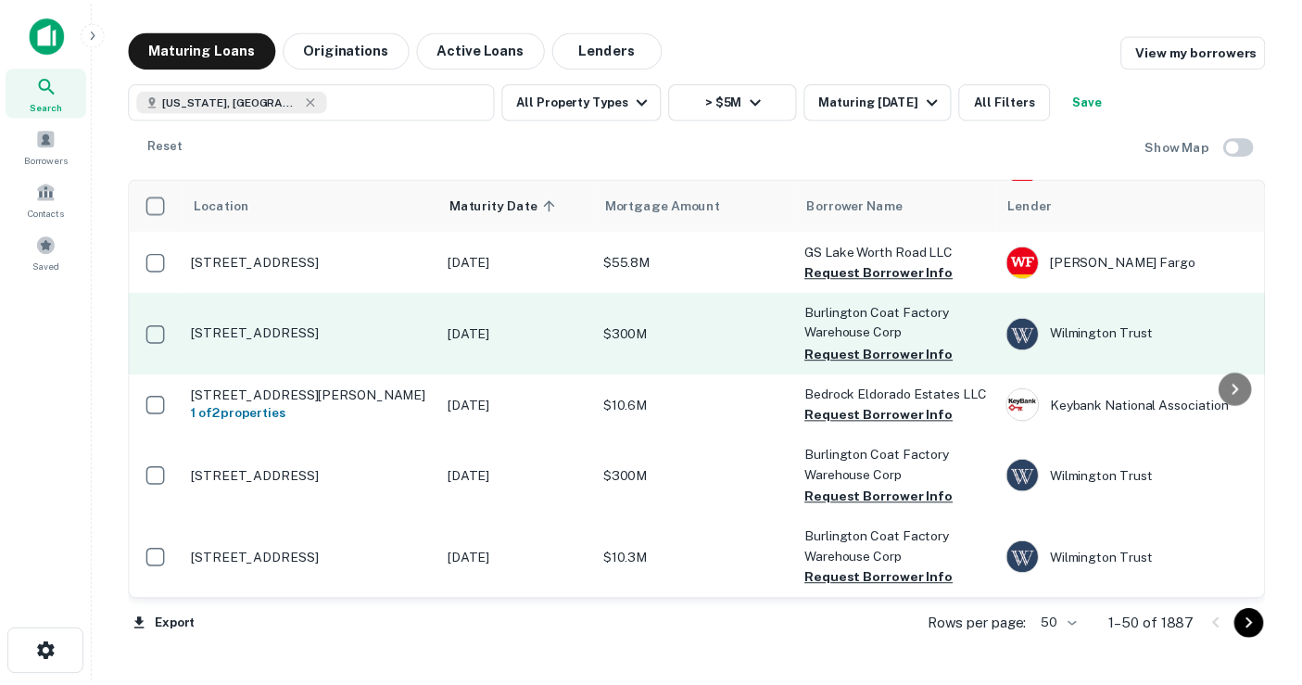
scroll to position [3396, 0]
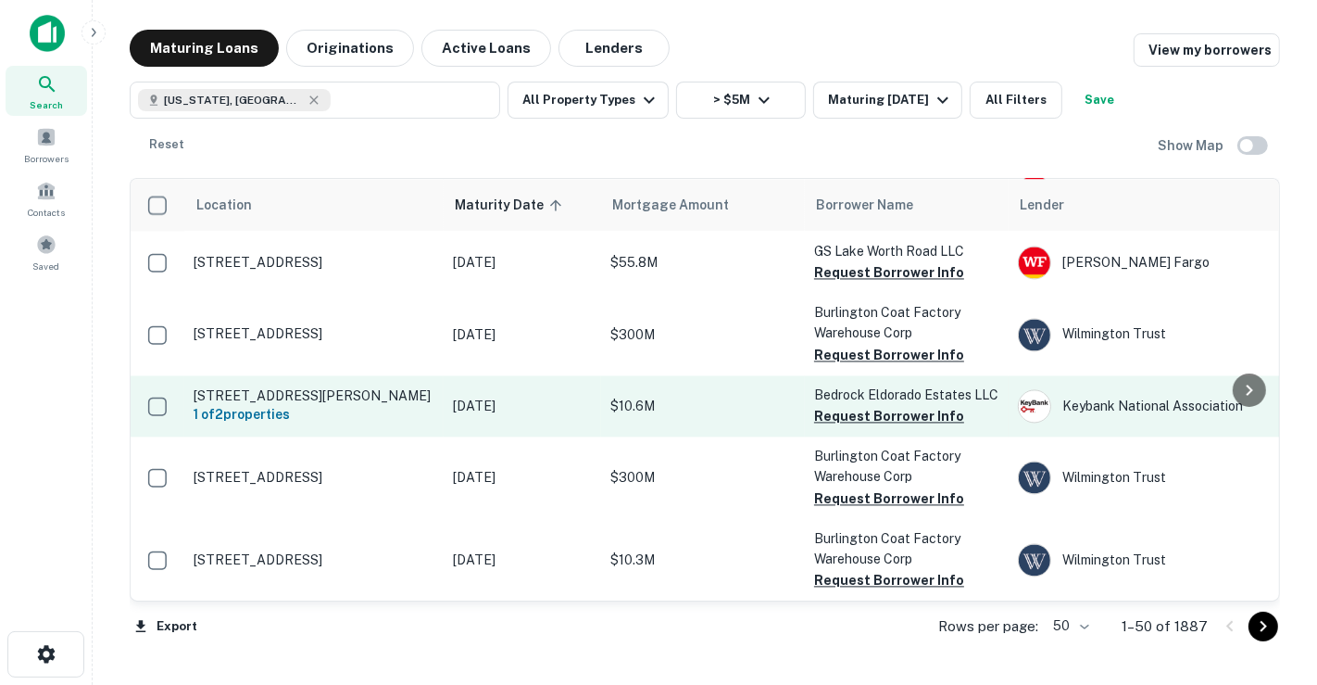
click at [447, 375] on td "[DATE]" at bounding box center [522, 405] width 157 height 61
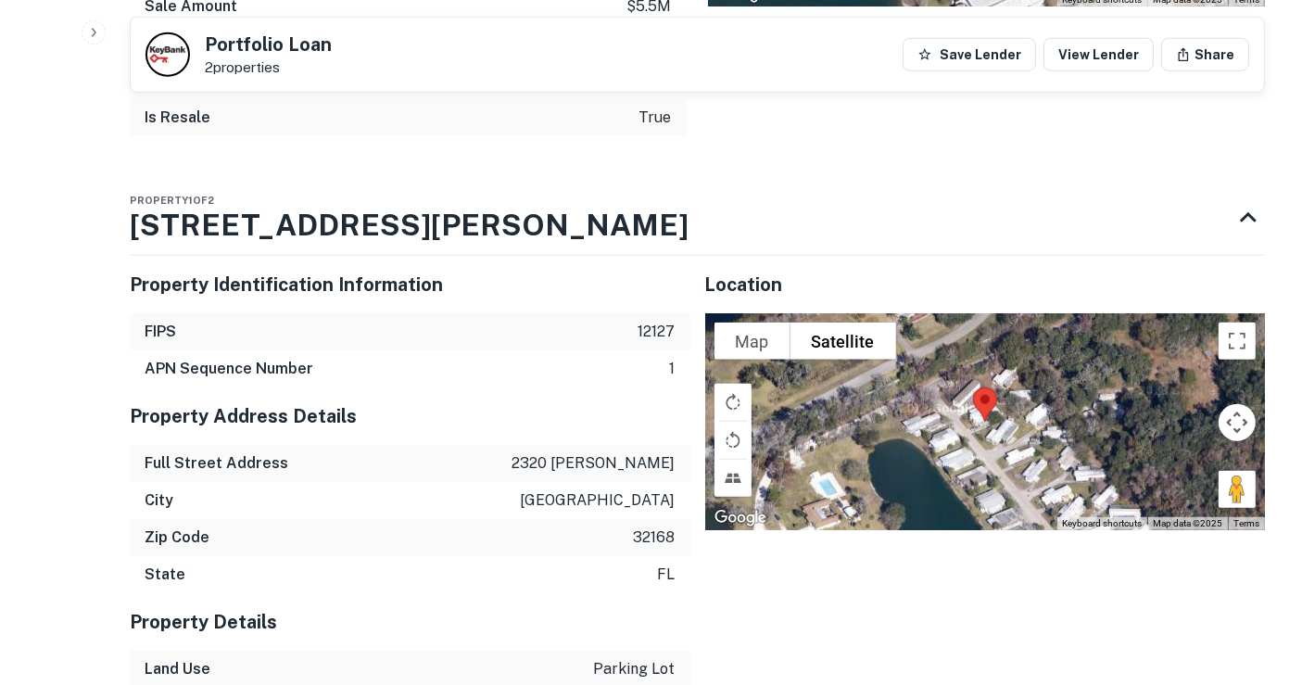
scroll to position [1543, 0]
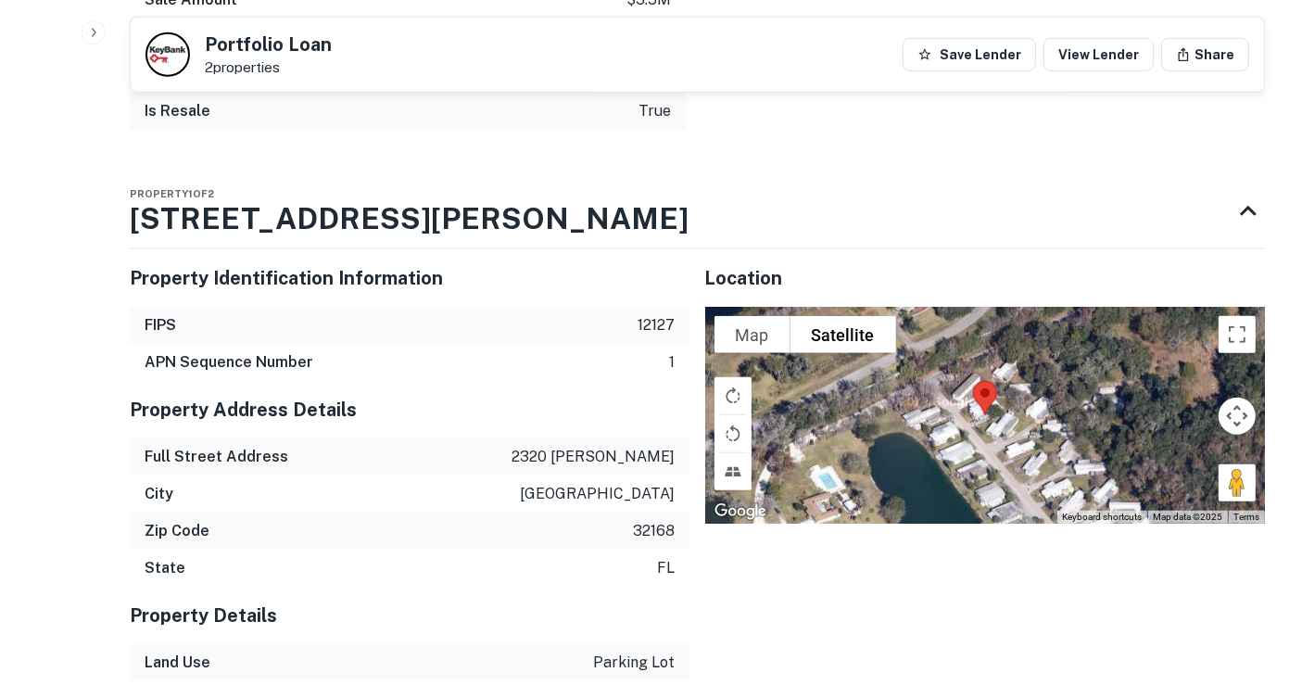
click at [608, 496] on p "[GEOGRAPHIC_DATA]" at bounding box center [598, 494] width 155 height 22
click at [607, 496] on p "[GEOGRAPHIC_DATA]" at bounding box center [598, 494] width 155 height 22
copy p "[GEOGRAPHIC_DATA]"
click at [490, 398] on h5 "Property Address Details" at bounding box center [410, 410] width 560 height 28
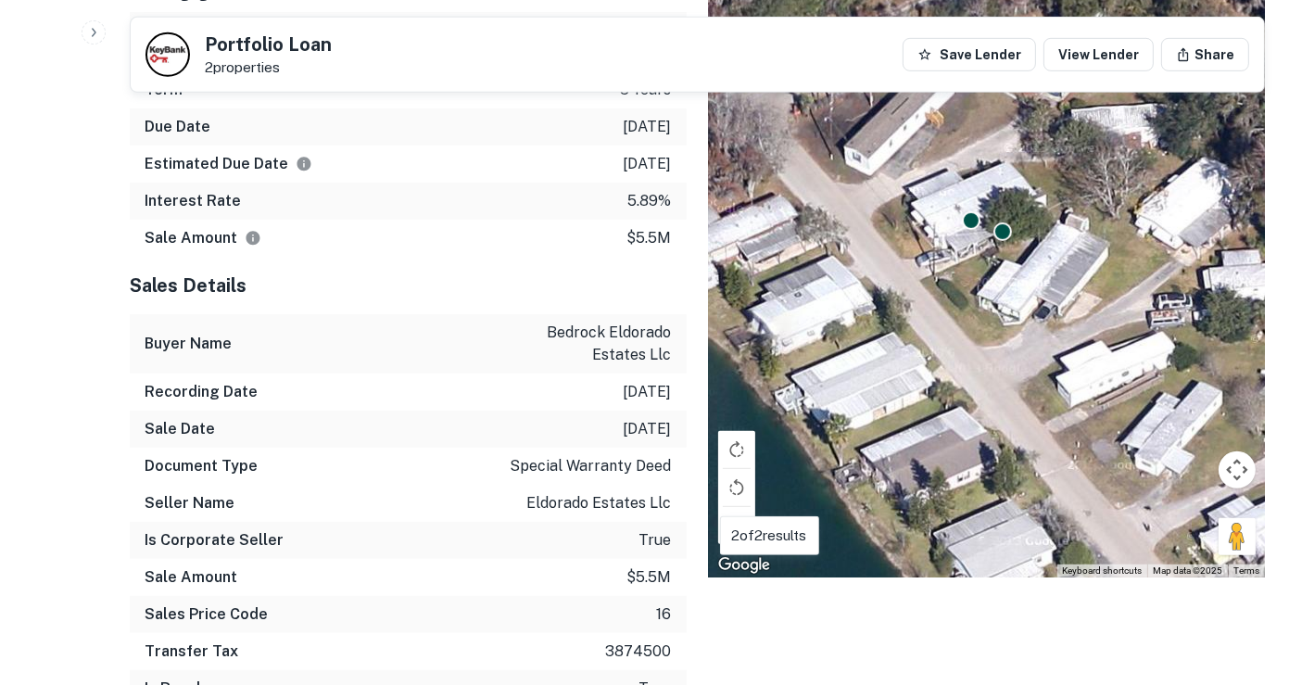
scroll to position [926, 0]
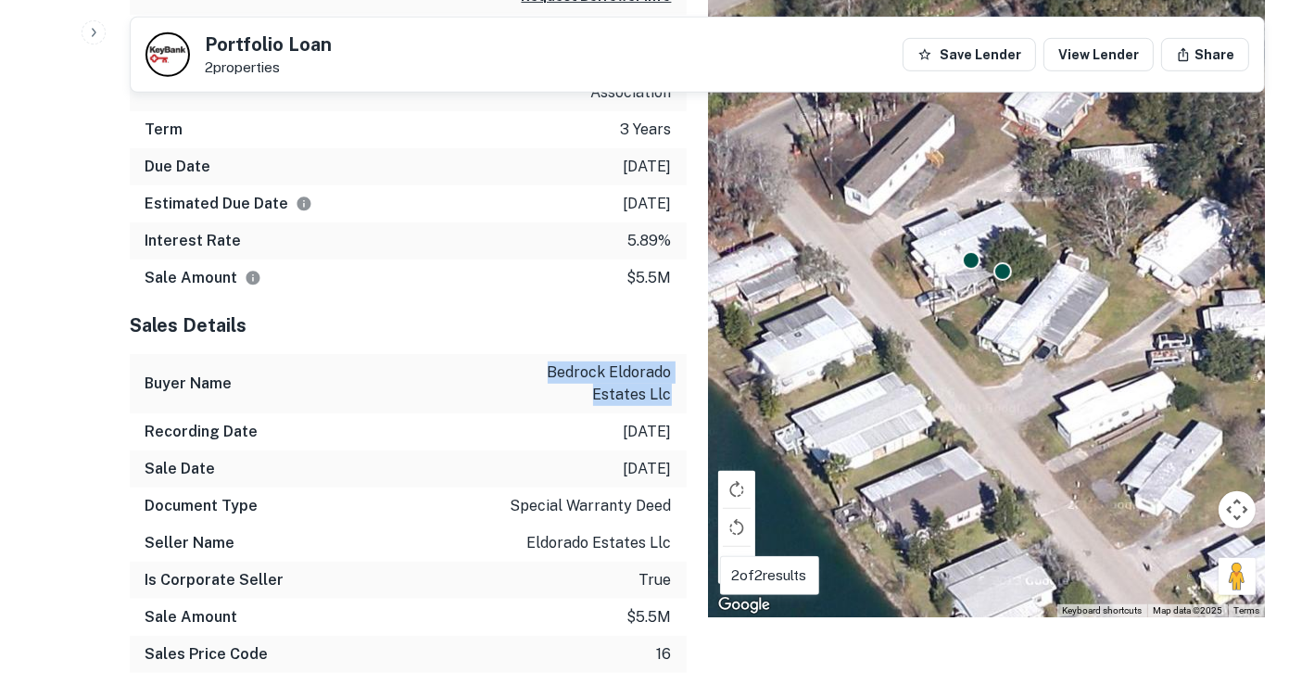
drag, startPoint x: 677, startPoint y: 397, endPoint x: 539, endPoint y: 364, distance: 141.8
click at [546, 367] on div "Buyer Name bedrock eldorado estates llc" at bounding box center [408, 383] width 557 height 59
copy p "bedrock eldorado estates llc"
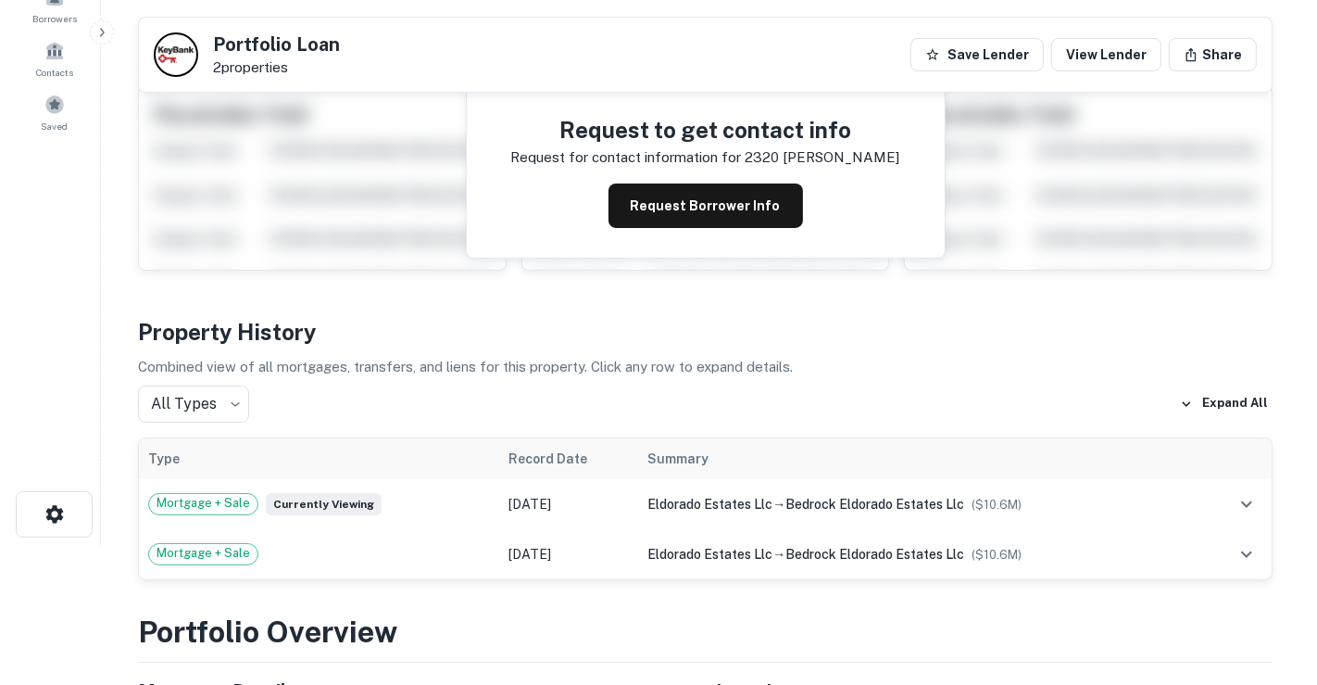
scroll to position [0, 0]
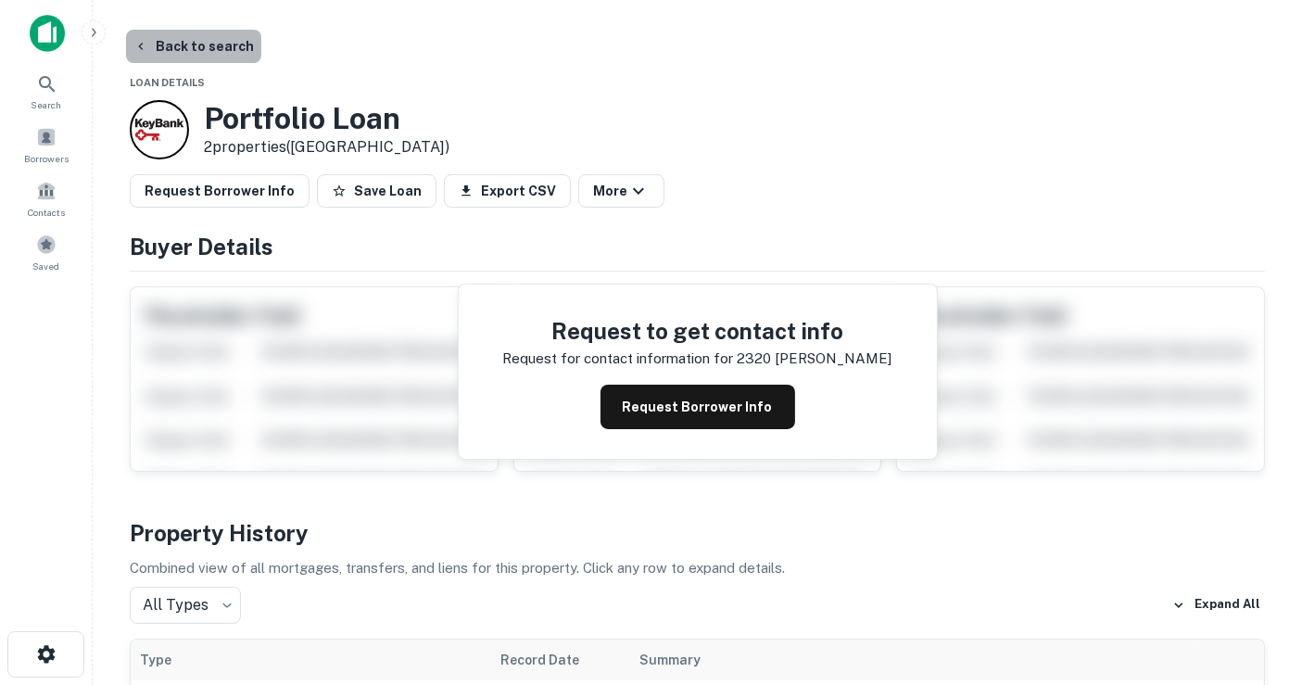
click at [208, 46] on button "Back to search" at bounding box center [193, 46] width 135 height 33
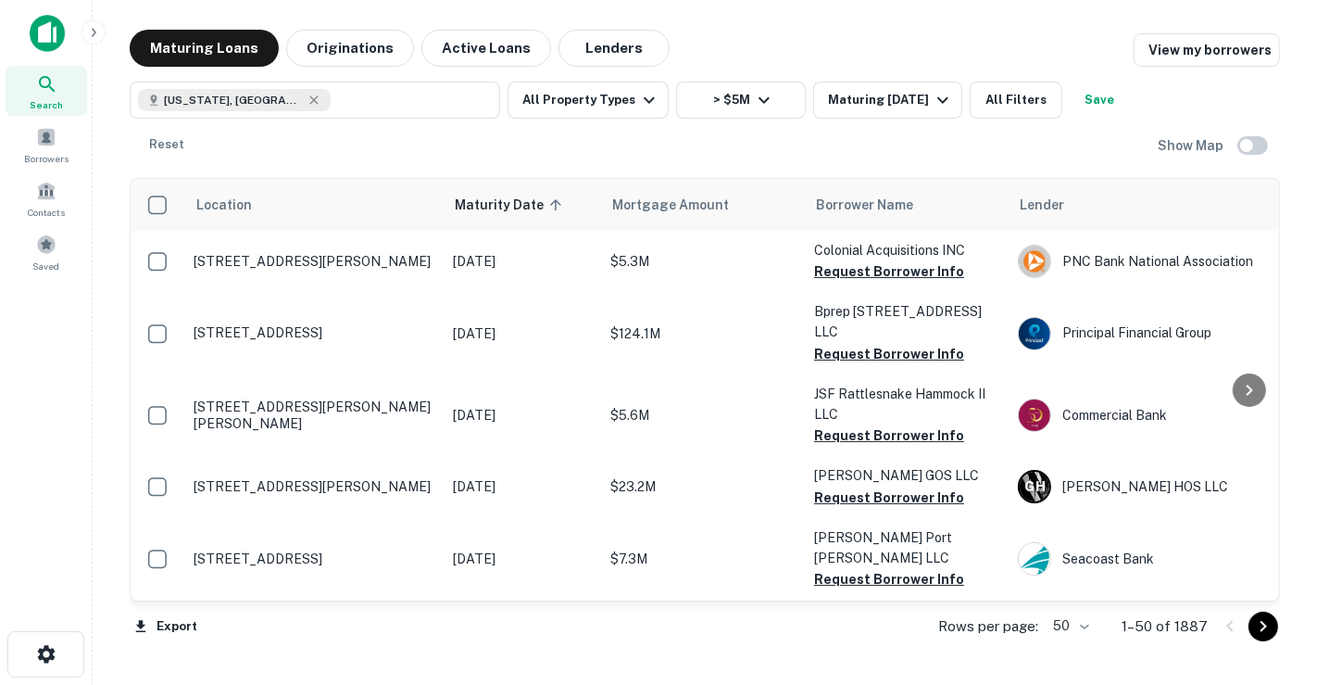
scroll to position [355, 0]
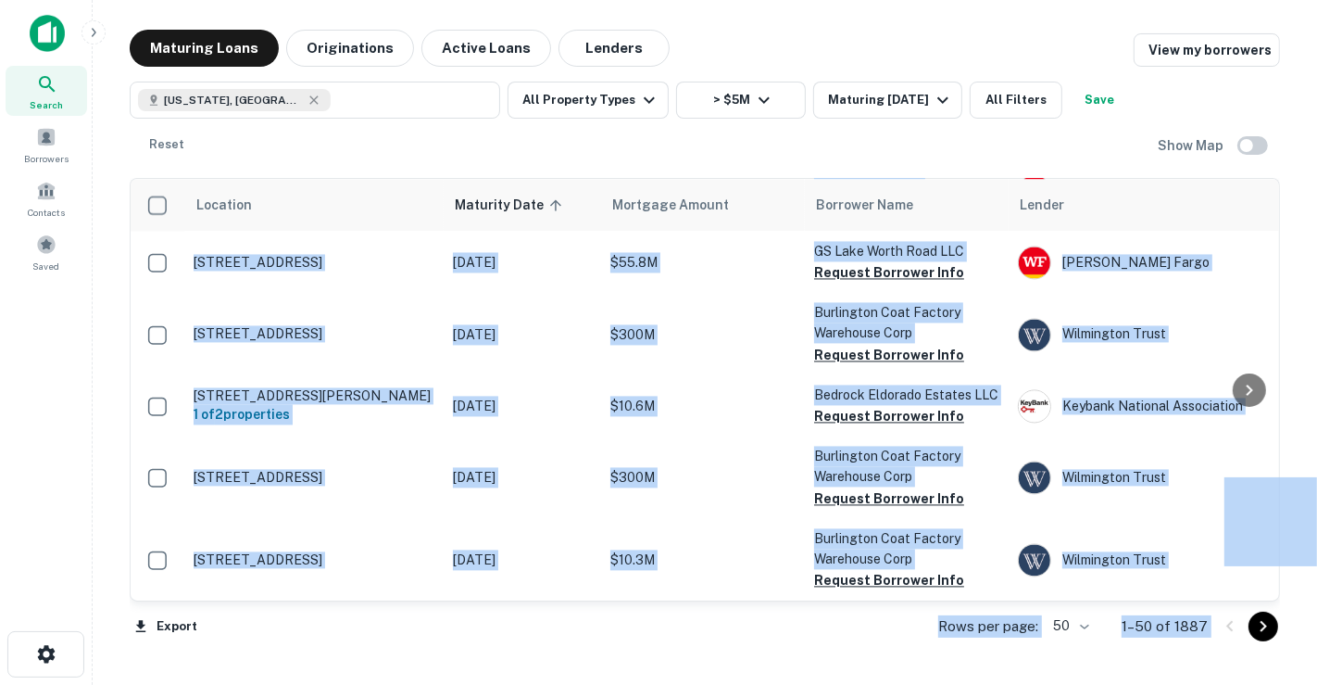
click at [736, 623] on div "Export Rows per page: 50 ** 1–50 of 1887" at bounding box center [705, 626] width 1151 height 50
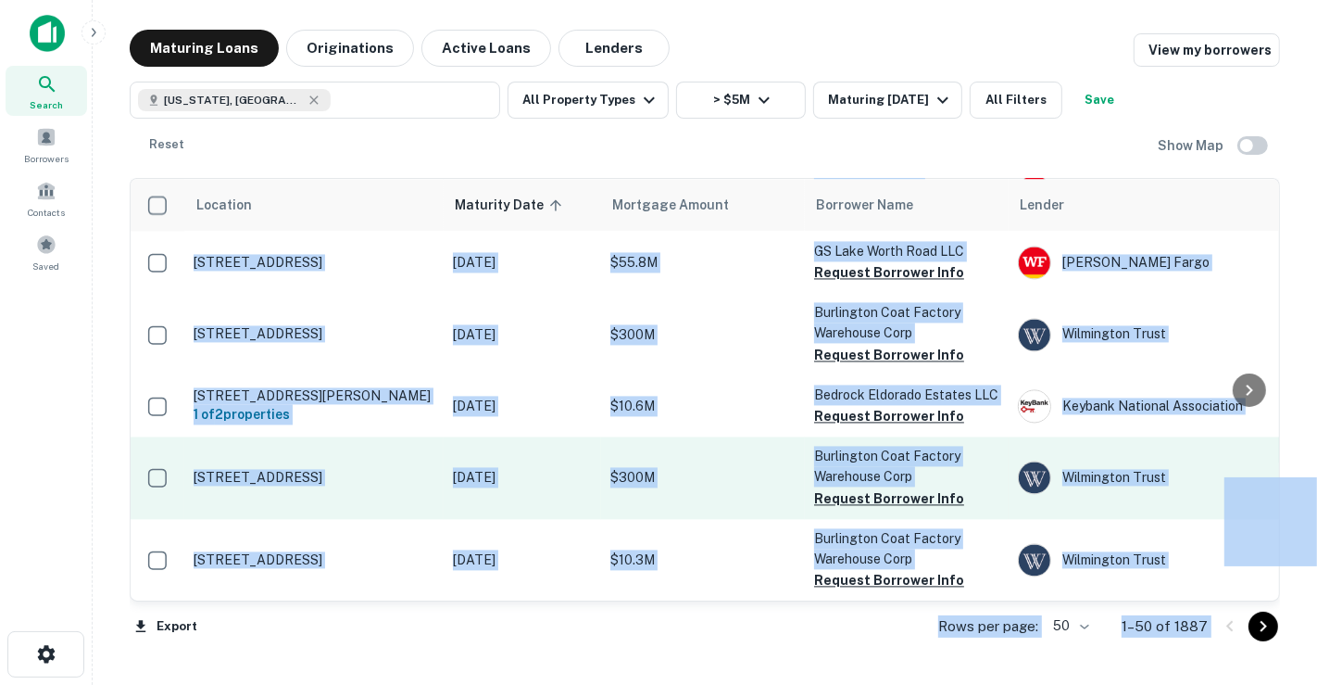
scroll to position [3422, 0]
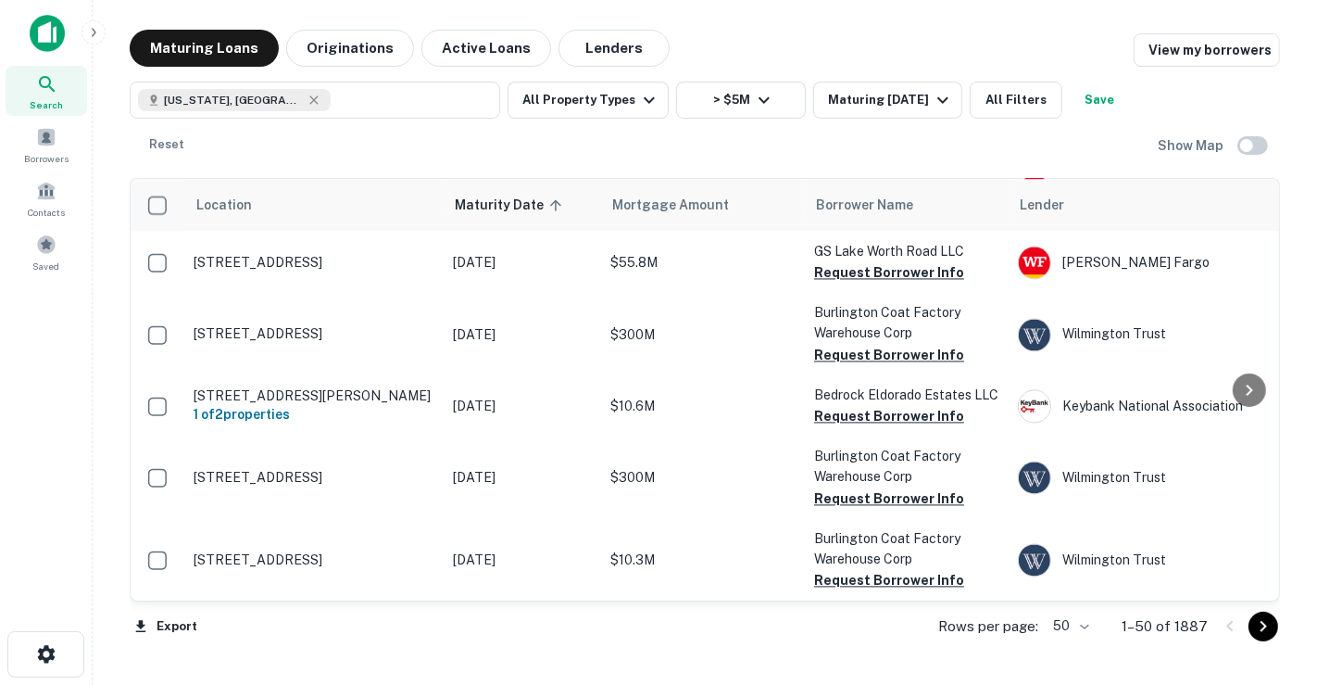
click at [1301, 356] on main "Maturing Loans Originations Active Loans Lenders View my borrowers [US_STATE], …" at bounding box center [705, 342] width 1225 height 685
click at [1269, 623] on icon "Go to next page" at bounding box center [1264, 626] width 22 height 22
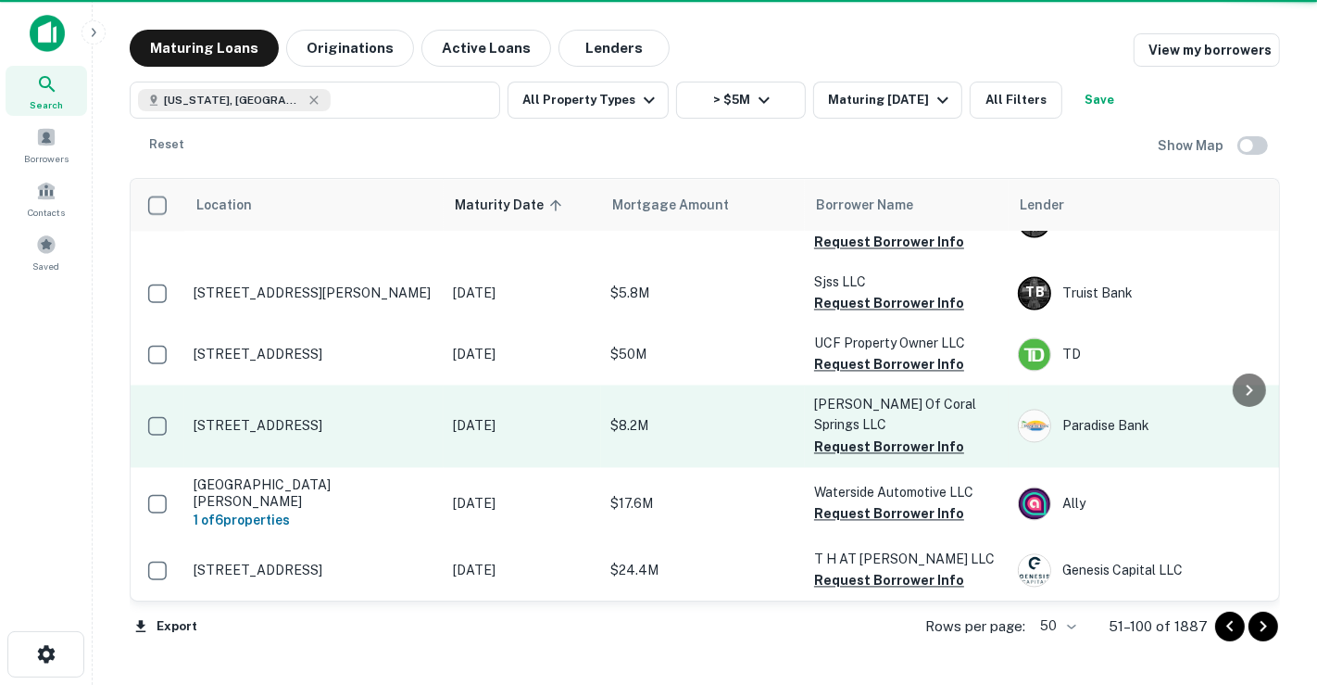
scroll to position [2970, 0]
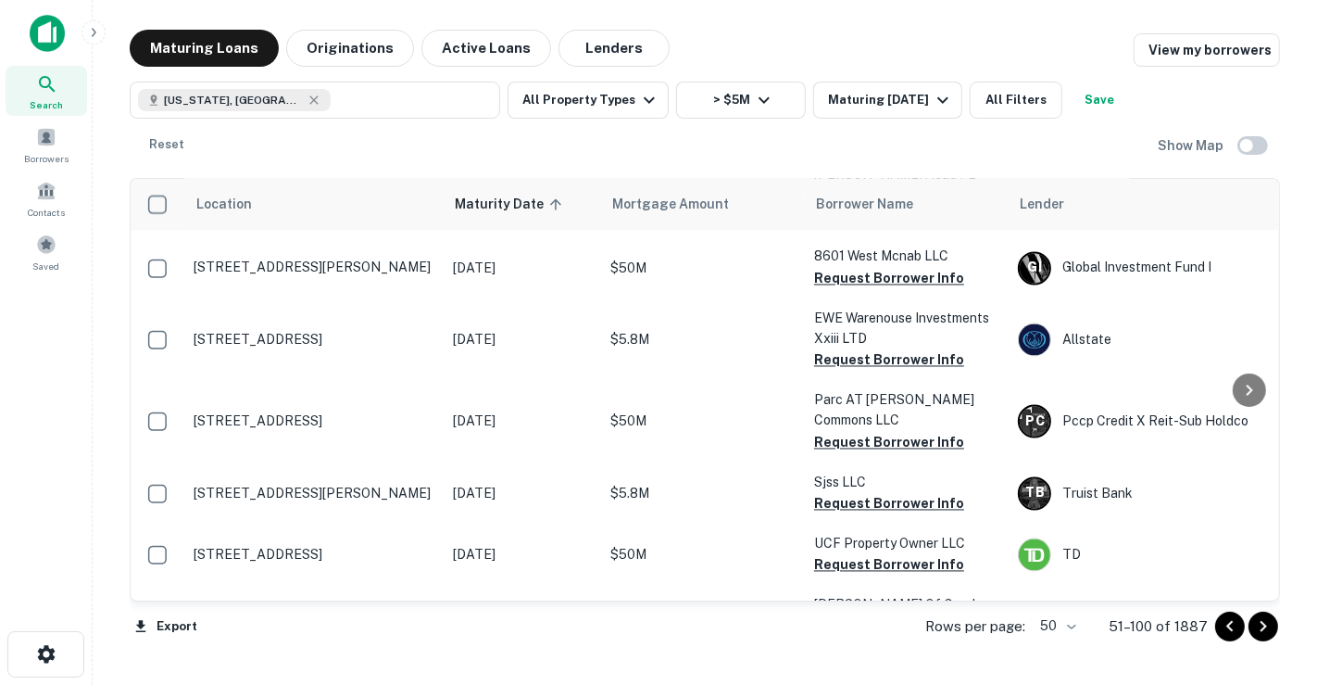
click at [1267, 290] on div at bounding box center [1249, 390] width 37 height 422
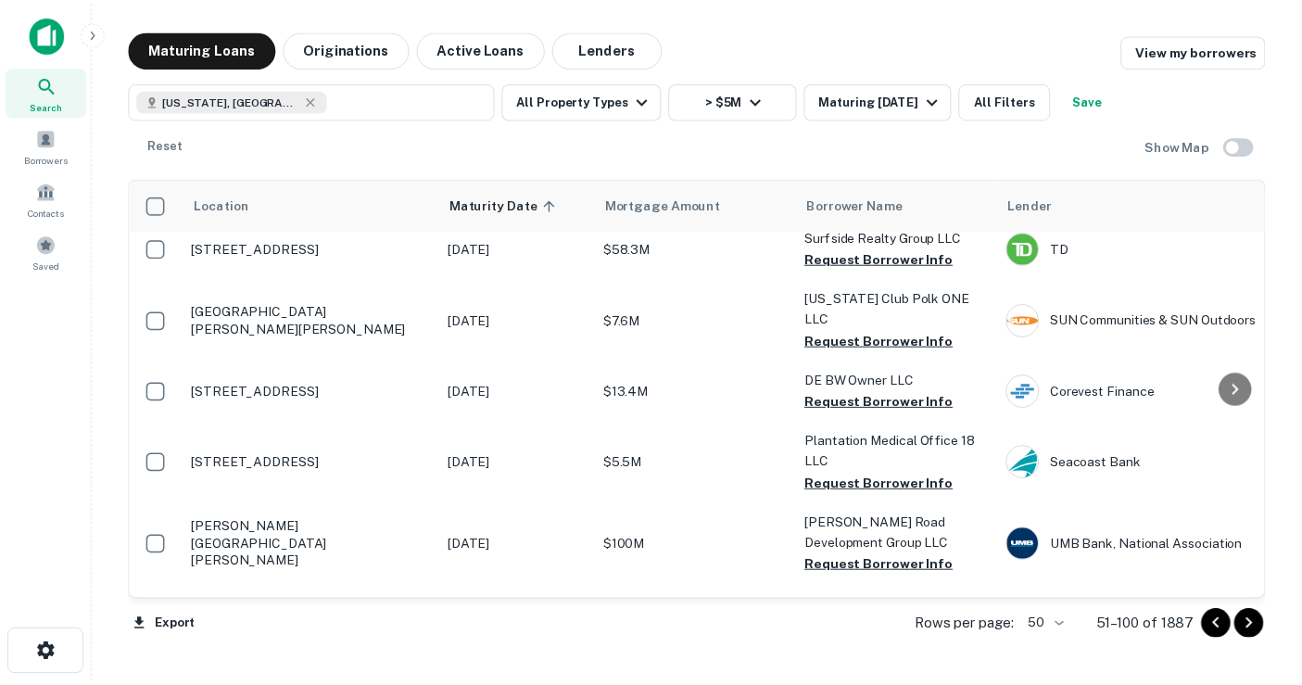
scroll to position [0, 0]
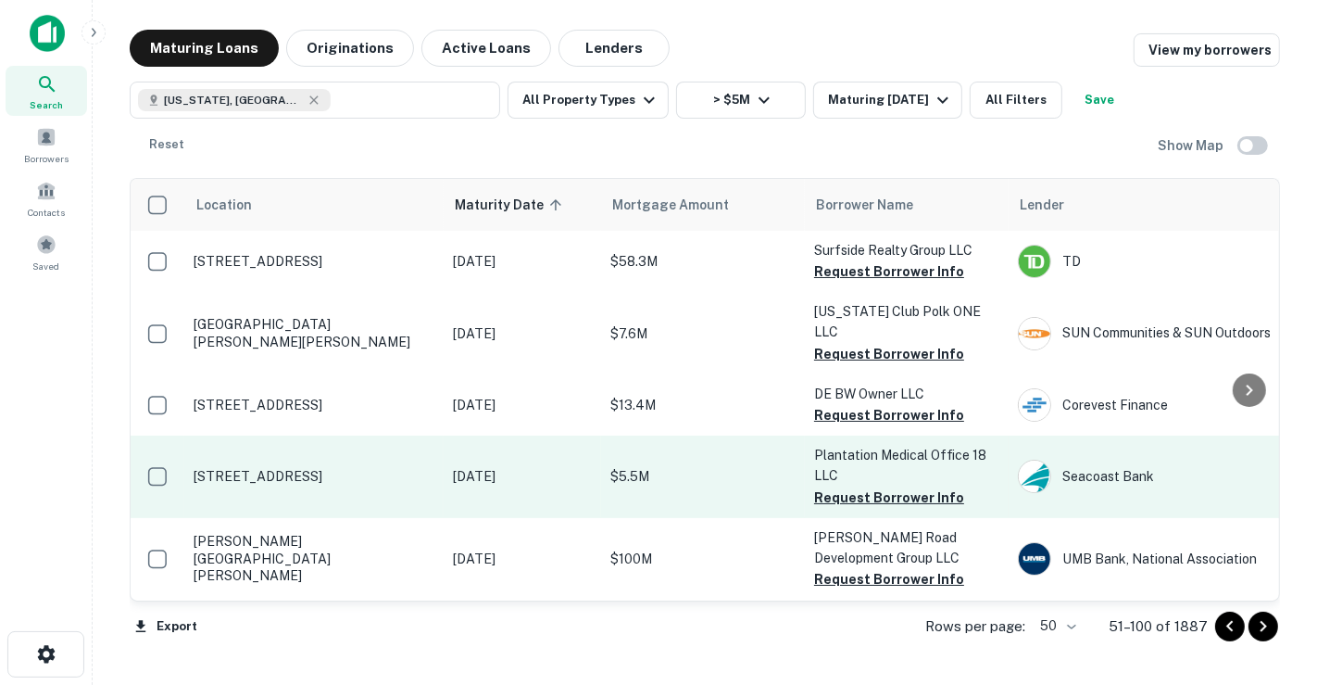
click at [431, 445] on td "[STREET_ADDRESS]" at bounding box center [313, 476] width 259 height 82
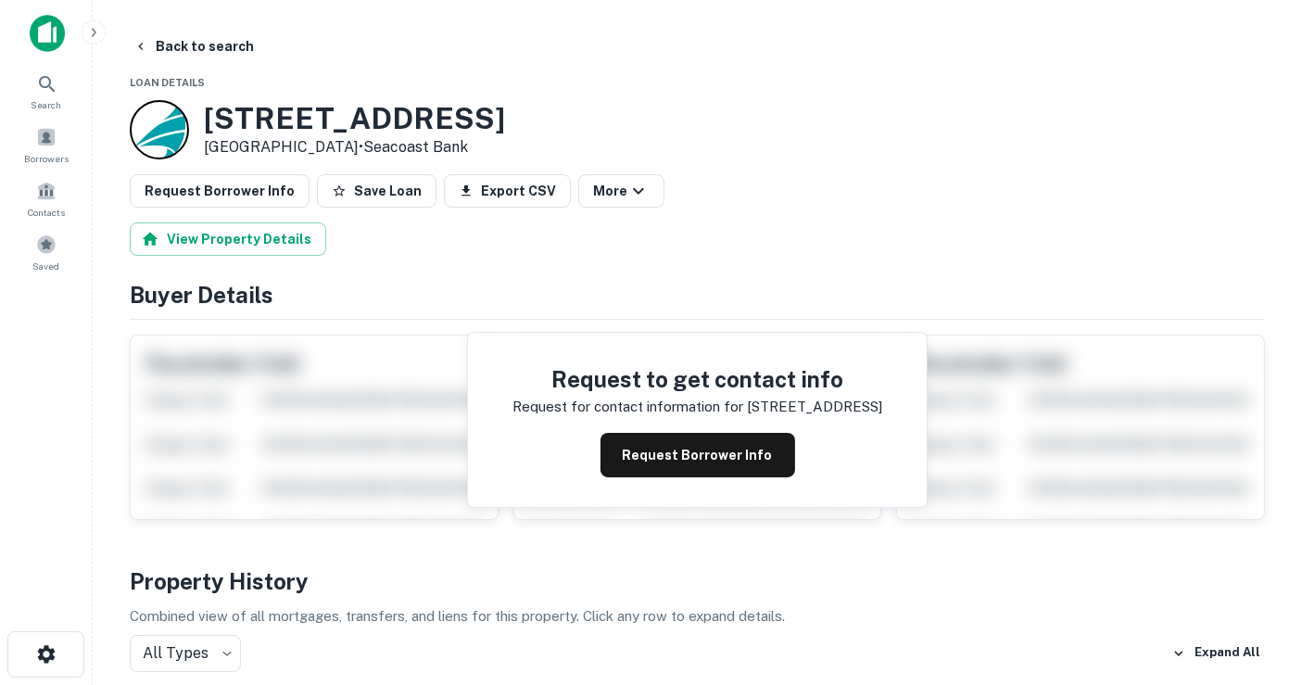
drag, startPoint x: 344, startPoint y: 151, endPoint x: 208, endPoint y: 118, distance: 140.2
click at [208, 118] on div "[STREET_ADDRESS] • Seacoast Bank" at bounding box center [354, 129] width 301 height 57
copy div "[STREET_ADDRESS]"
click at [391, 280] on h4 "Buyer Details" at bounding box center [697, 294] width 1135 height 33
click at [370, 183] on button "Save Loan" at bounding box center [377, 190] width 120 height 33
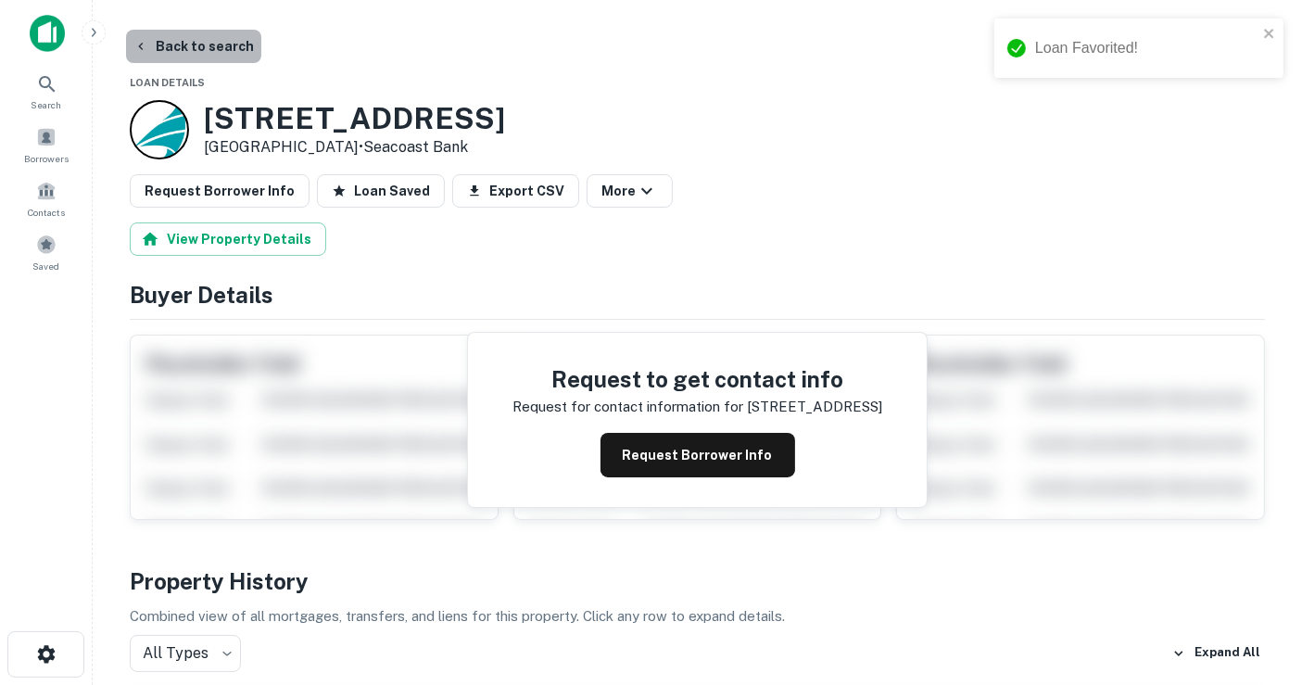
click at [231, 41] on button "Back to search" at bounding box center [193, 46] width 135 height 33
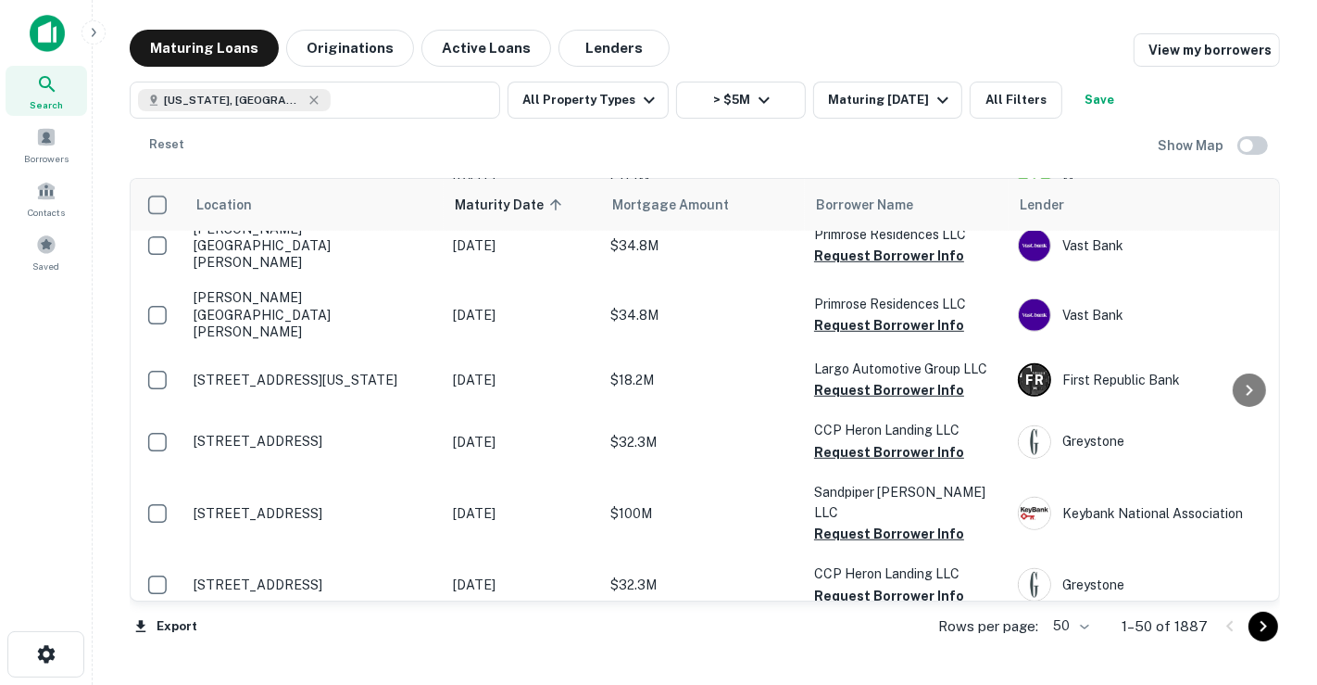
scroll to position [1132, 0]
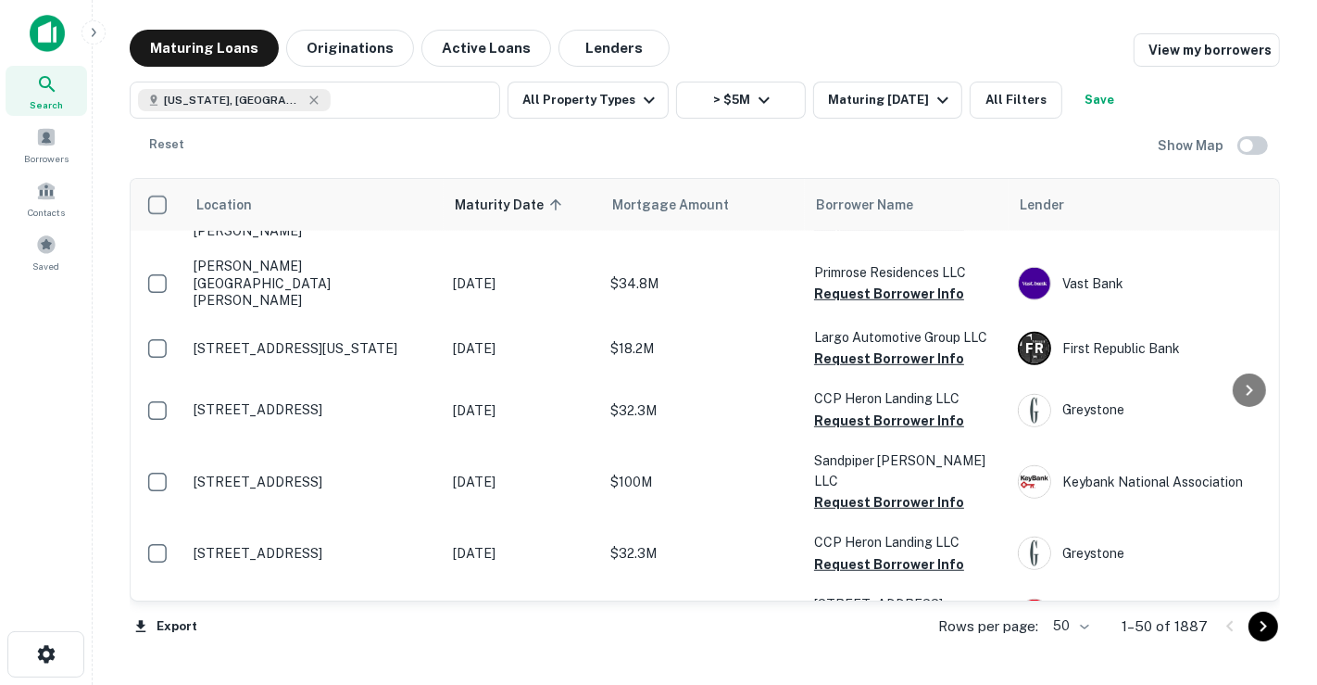
click at [1267, 634] on icon "Go to next page" at bounding box center [1264, 626] width 22 height 22
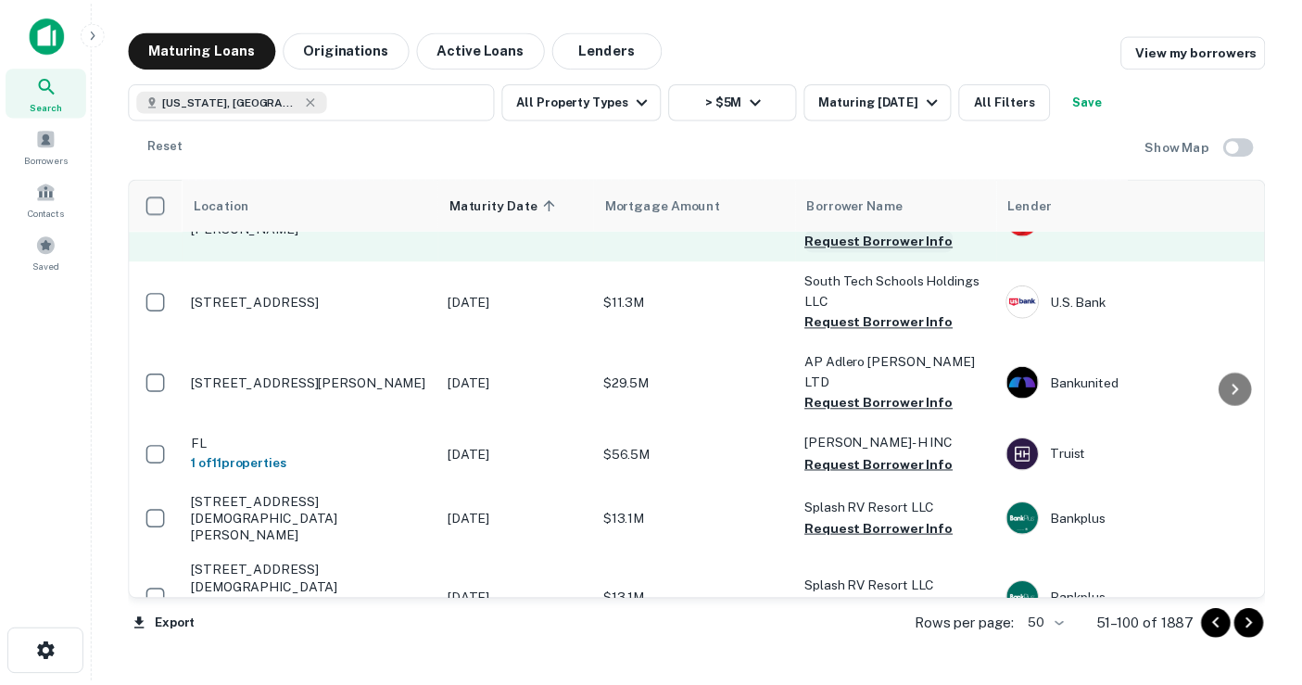
scroll to position [1029, 0]
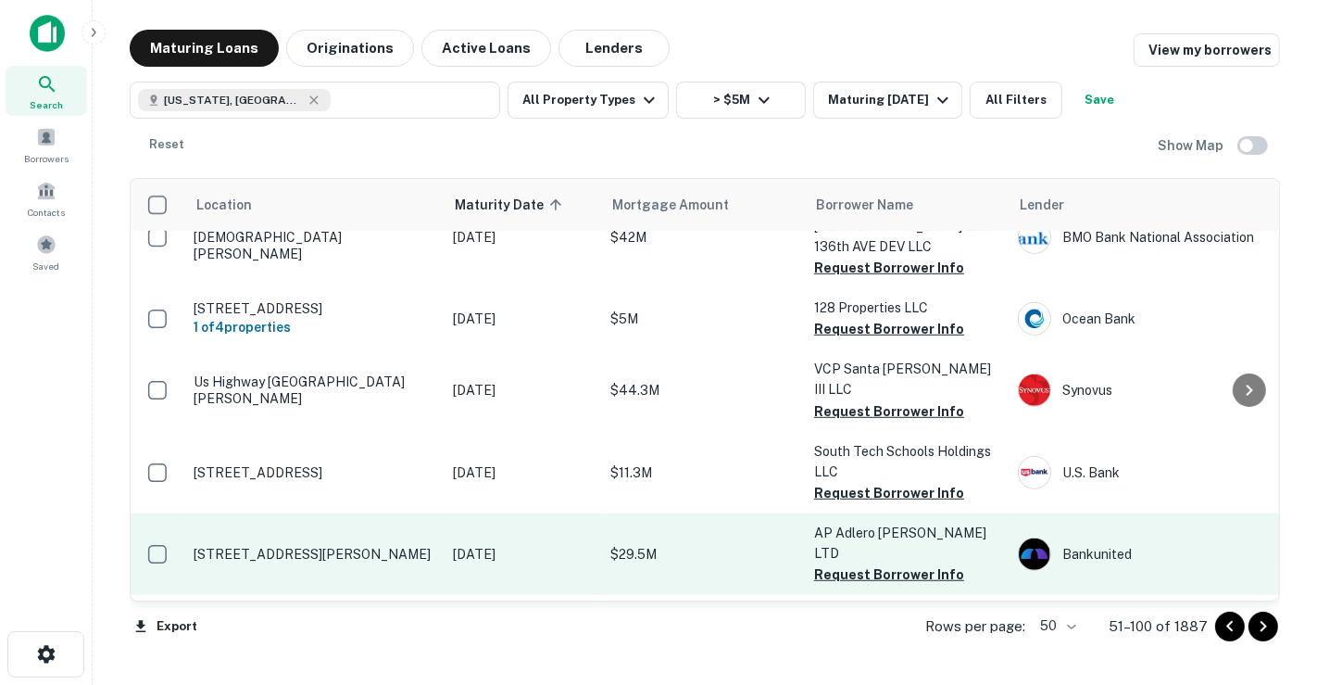
click at [566, 544] on p "[DATE]" at bounding box center [522, 554] width 139 height 20
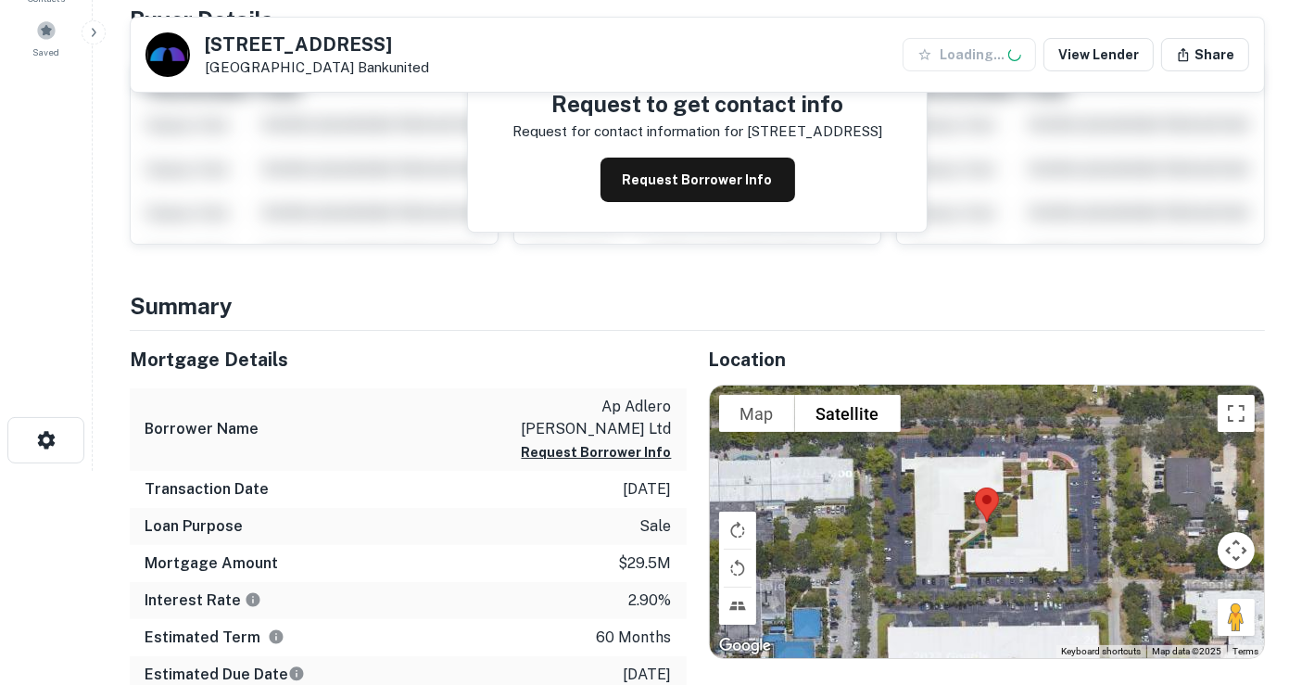
scroll to position [246, 0]
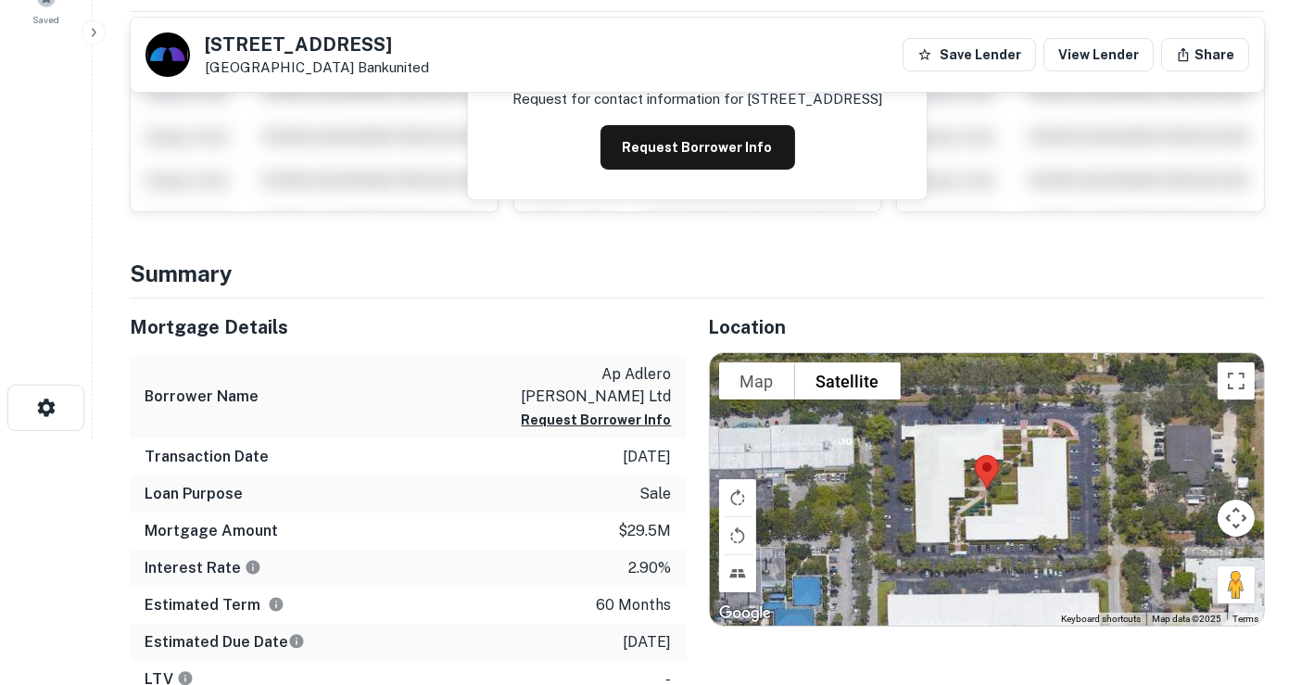
click at [625, 368] on p "ap adlero [PERSON_NAME] ltd" at bounding box center [588, 385] width 167 height 44
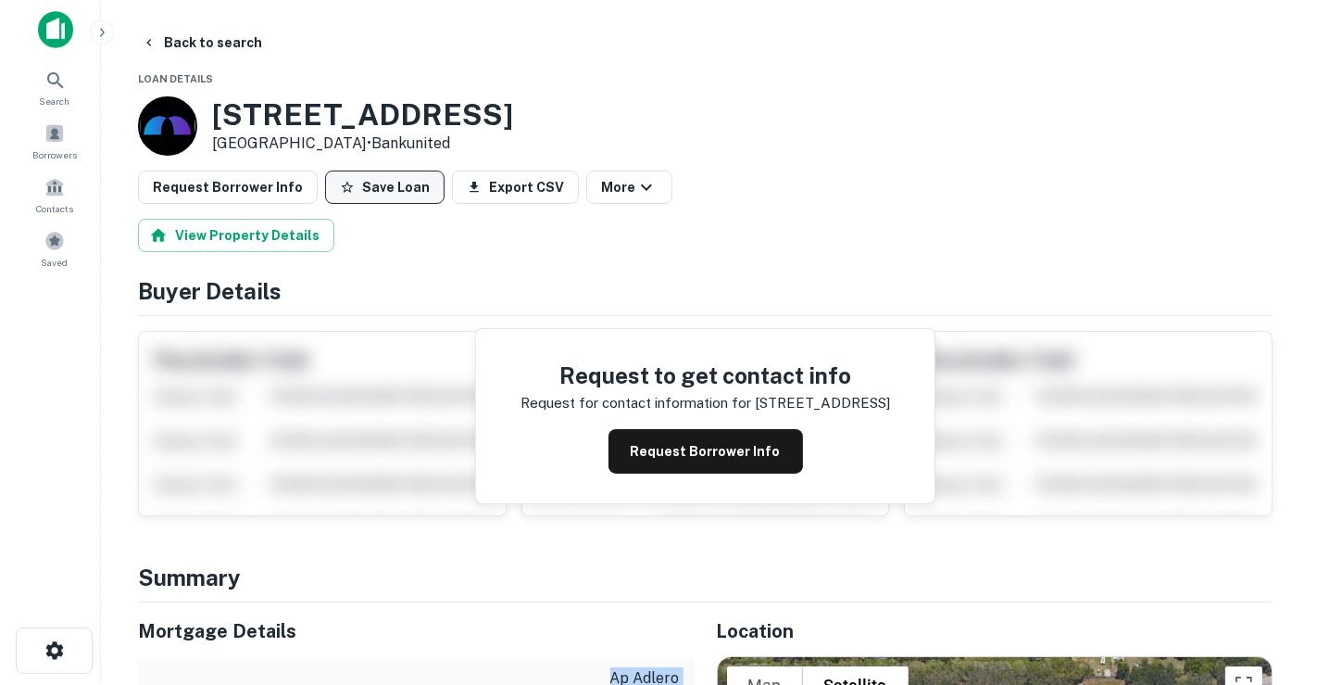
scroll to position [0, 0]
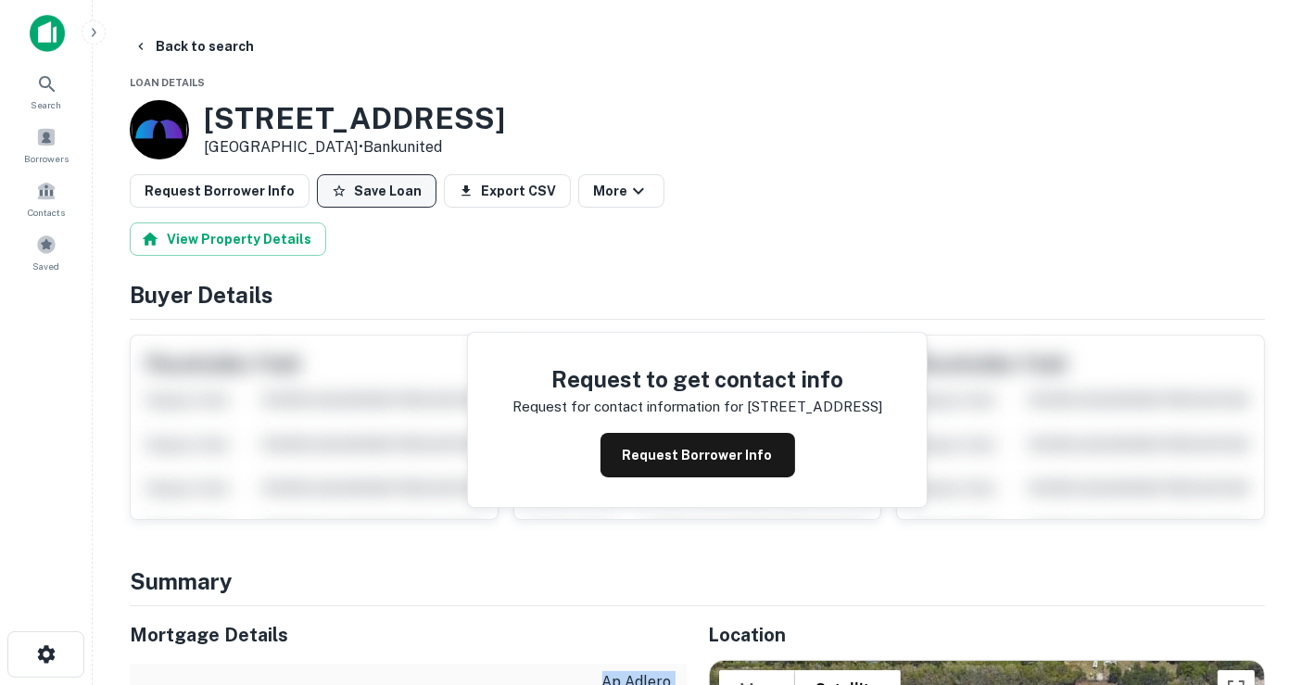
click at [401, 188] on button "Save Loan" at bounding box center [377, 190] width 120 height 33
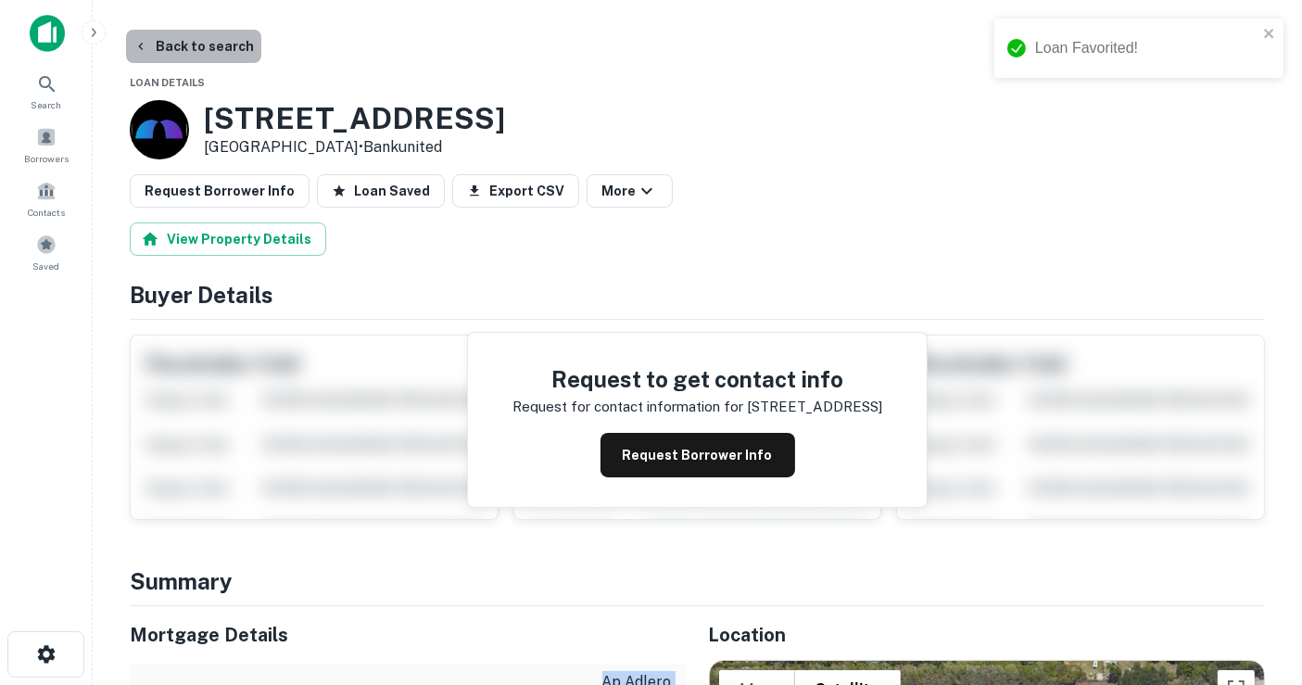
click at [206, 51] on button "Back to search" at bounding box center [193, 46] width 135 height 33
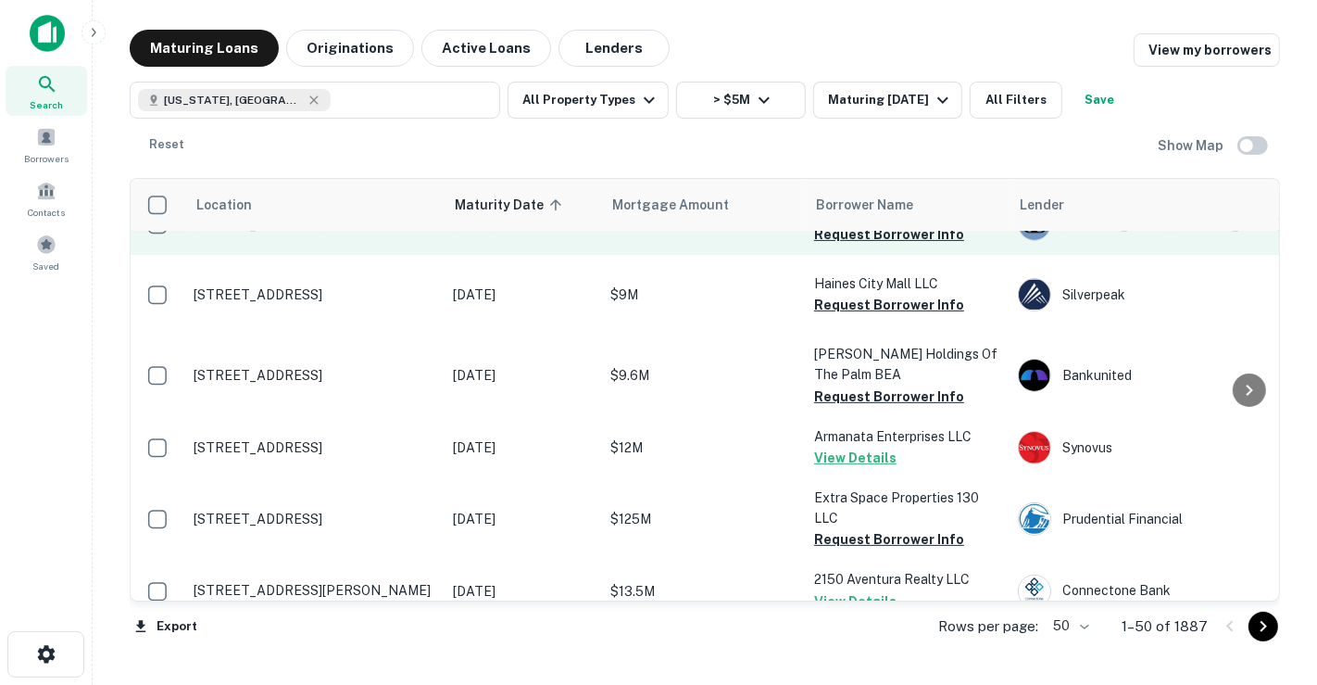
scroll to position [617, 0]
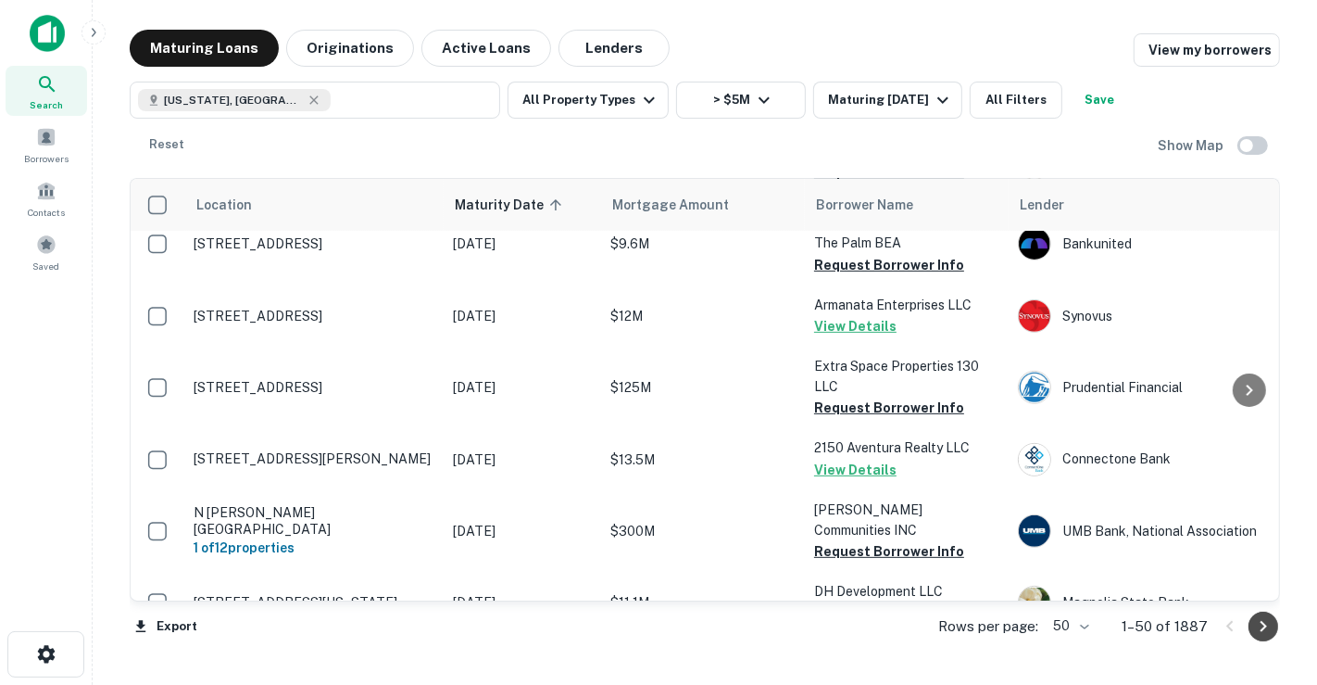
click at [1265, 621] on icon "Go to next page" at bounding box center [1264, 626] width 22 height 22
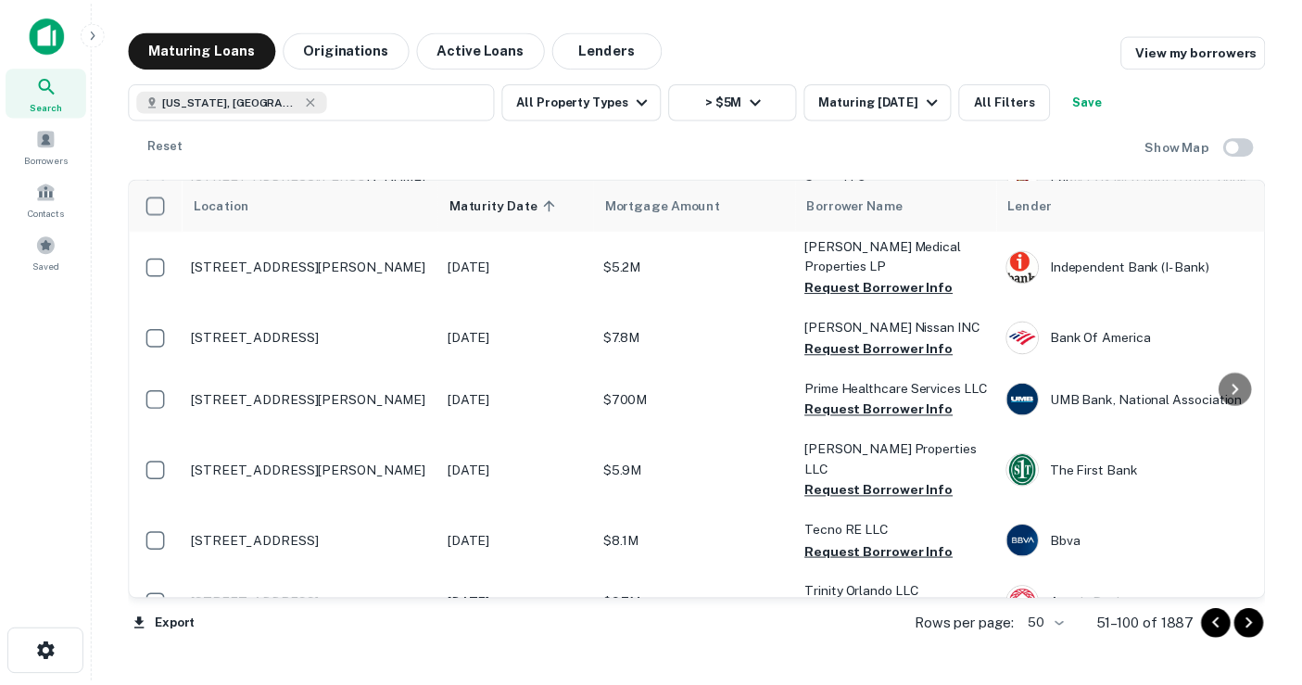
scroll to position [1956, 0]
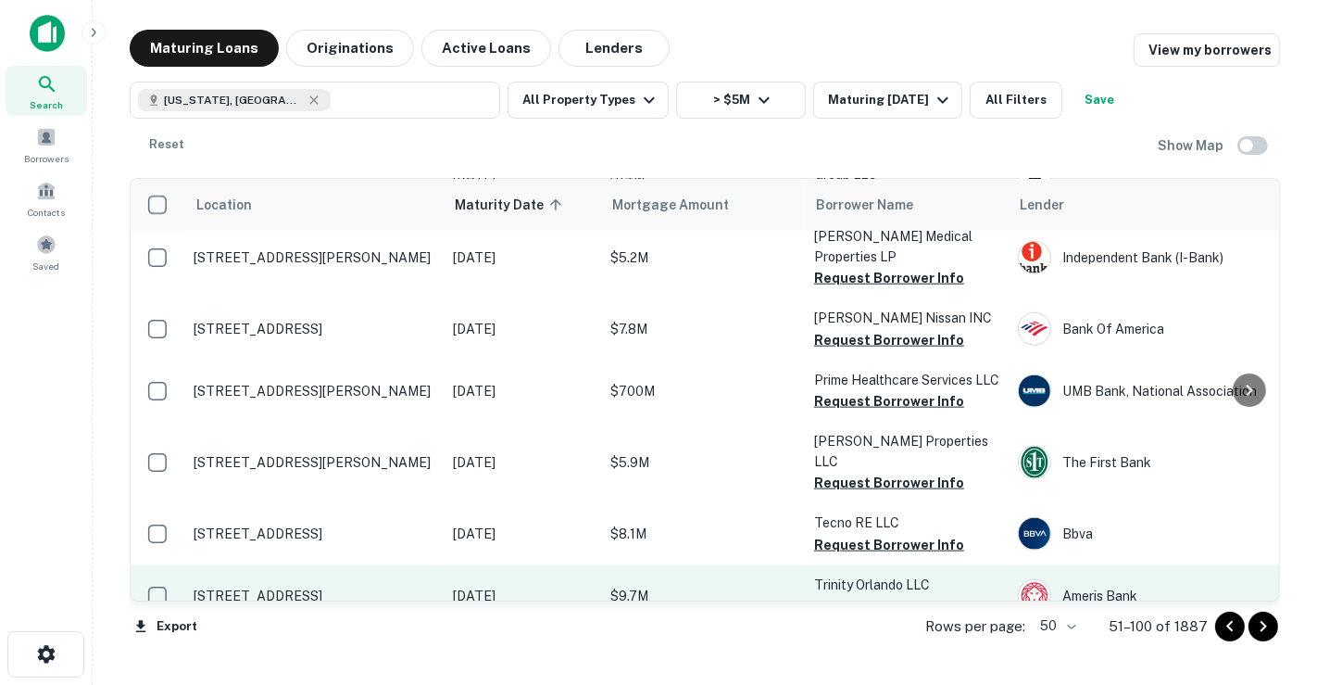
click at [450, 565] on td "[DATE]" at bounding box center [522, 595] width 157 height 61
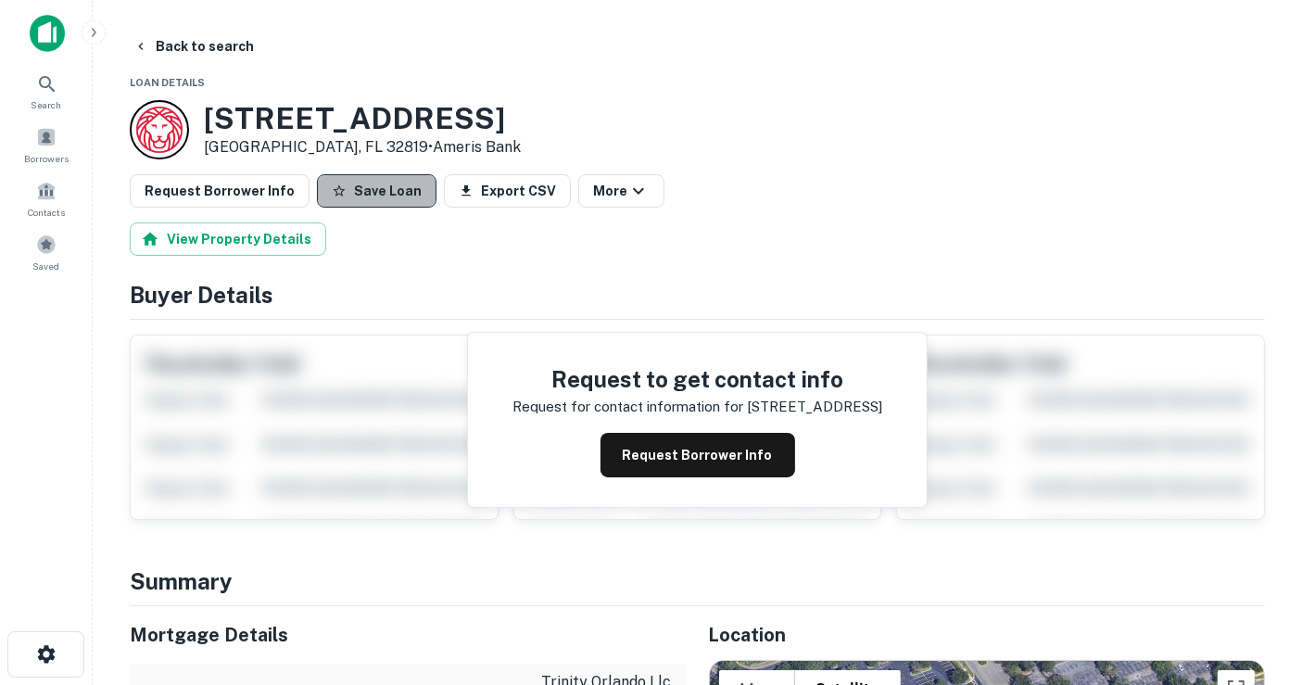
click at [374, 195] on button "Save Loan" at bounding box center [377, 190] width 120 height 33
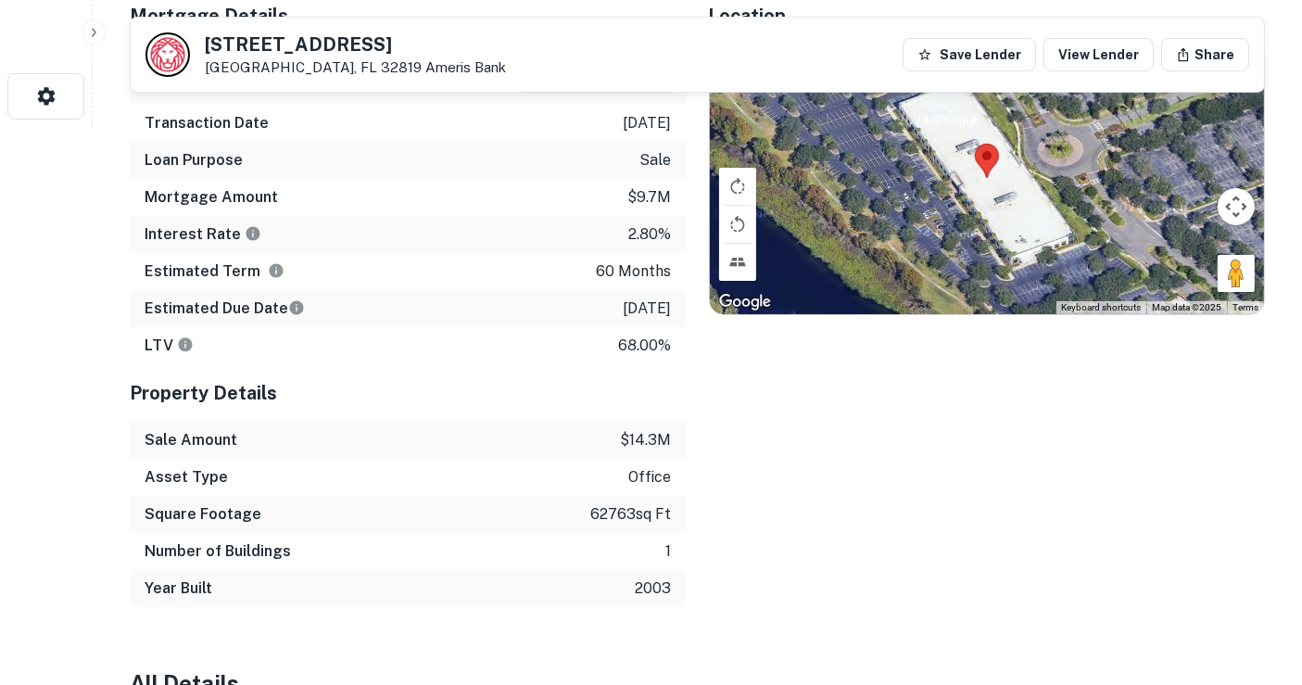
scroll to position [308, 0]
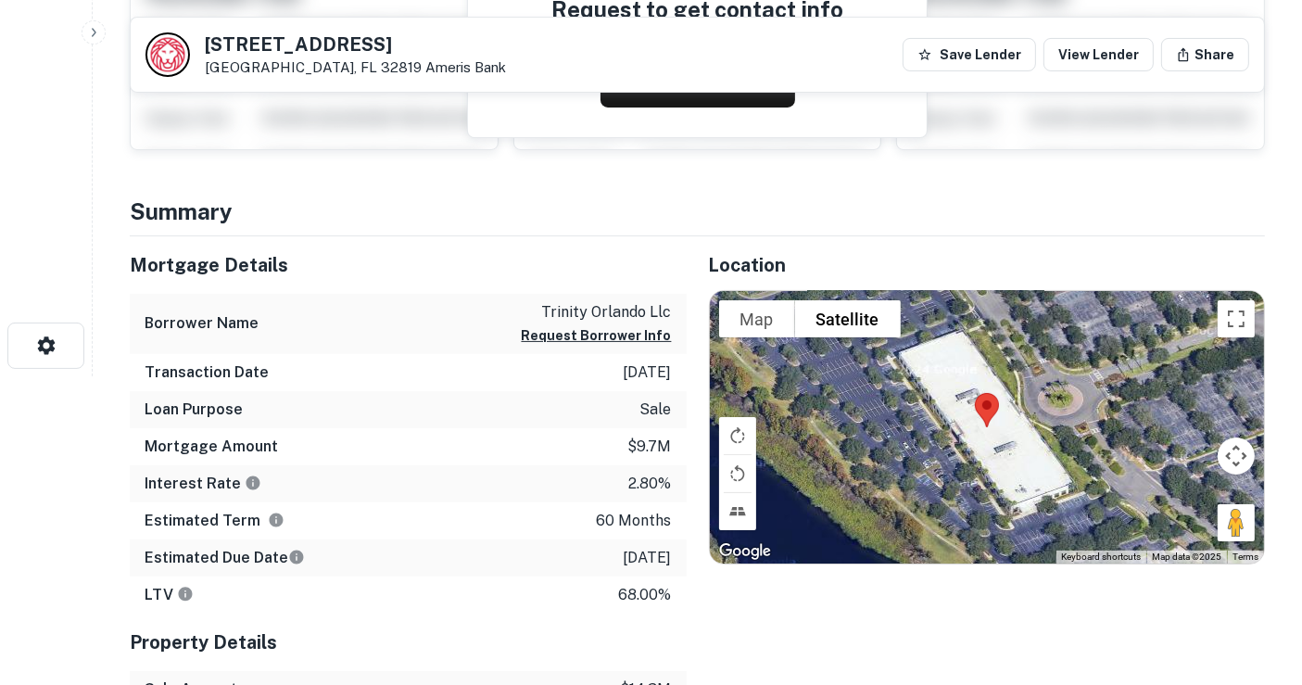
click at [592, 306] on p "trinity orlando llc" at bounding box center [597, 312] width 150 height 22
copy div "trinity orlando llc Request Borrower Info"
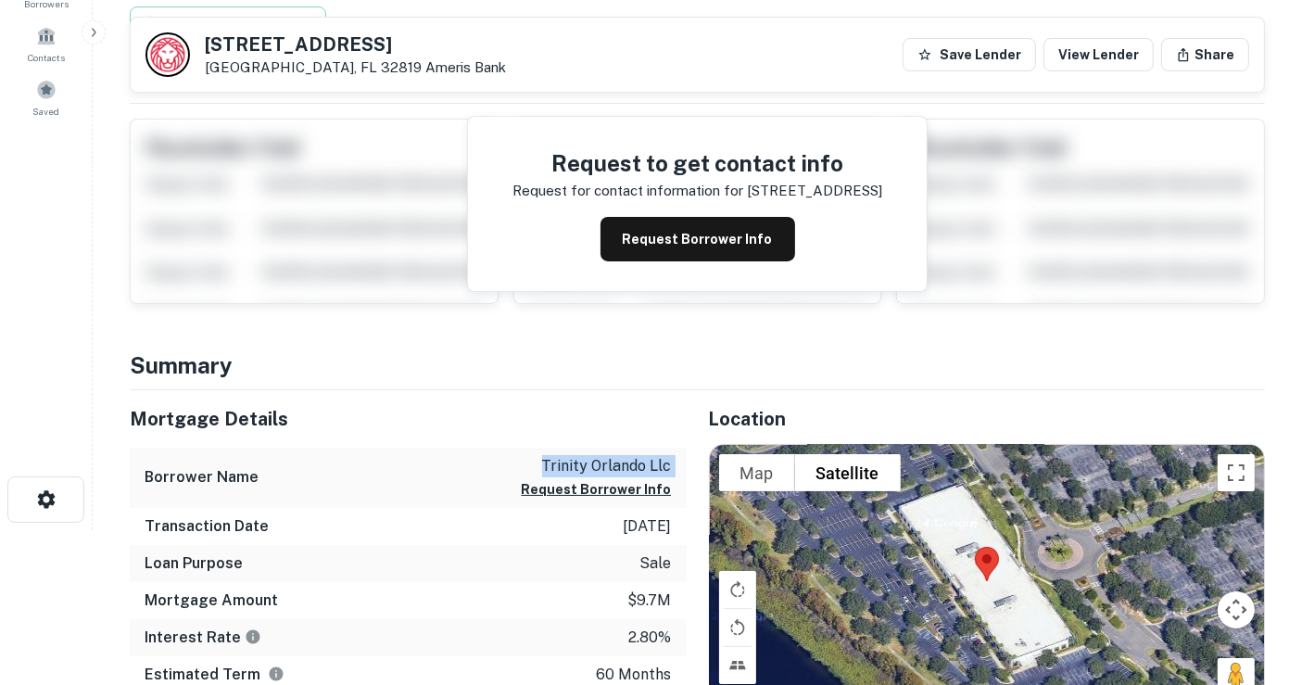
scroll to position [0, 0]
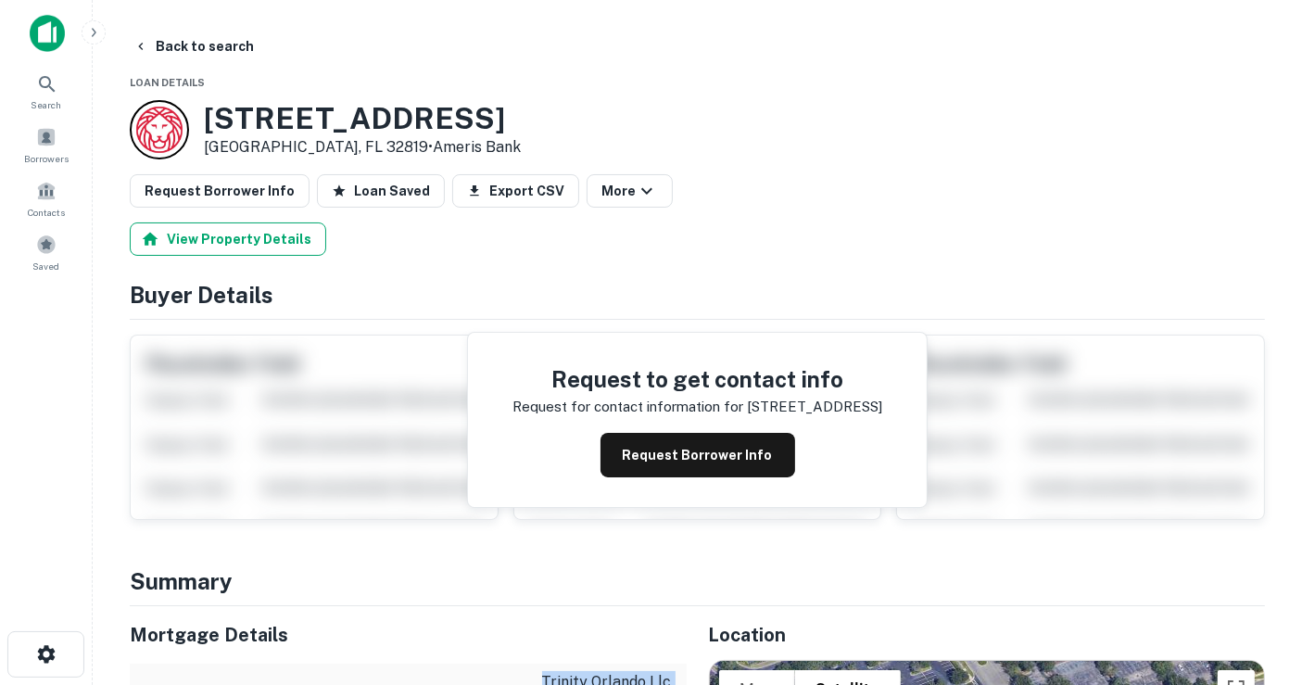
click at [273, 237] on button "View Property Details" at bounding box center [228, 238] width 196 height 33
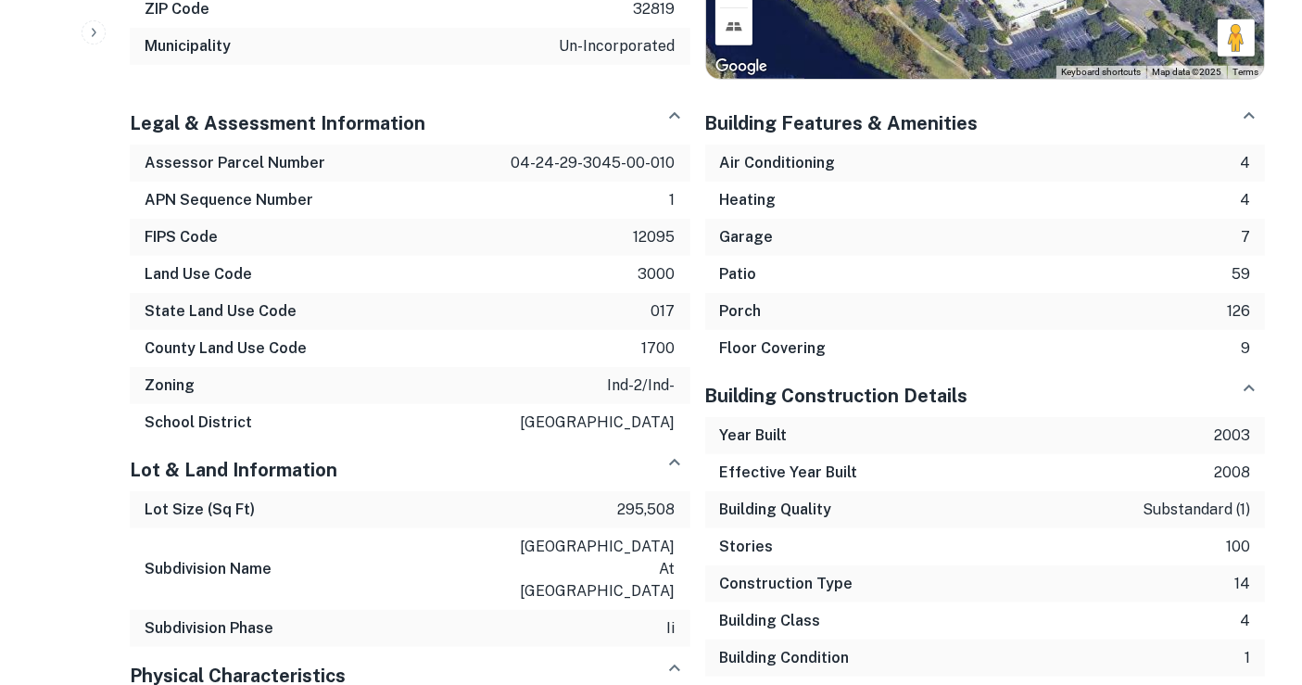
scroll to position [354, 0]
